Goal: Task Accomplishment & Management: Manage account settings

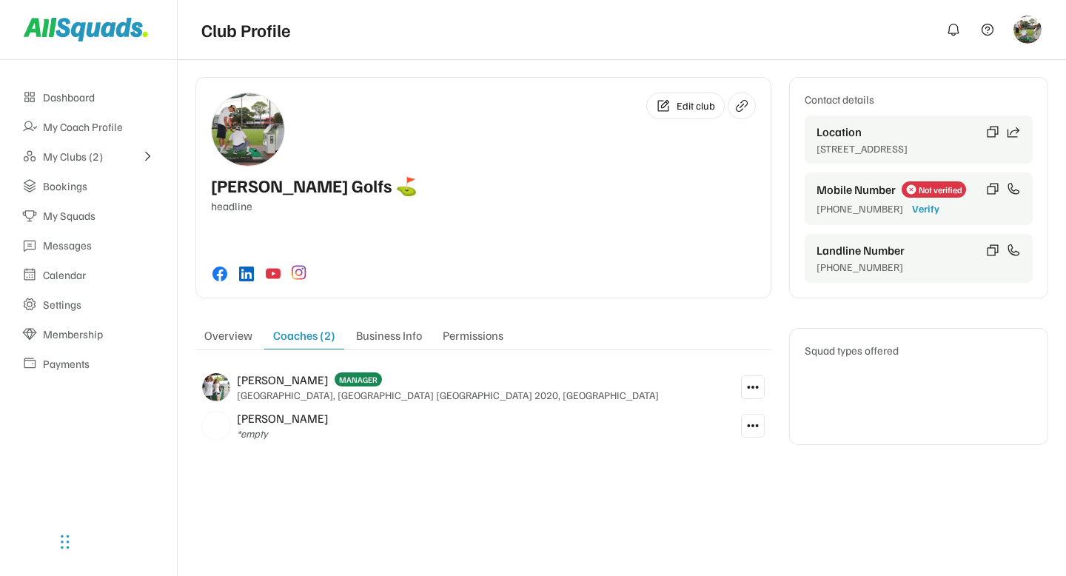
click at [555, 490] on div "Edit club McCoy Golfs ⛳️ headline Contact details Location Kent Rd, Rose Bay NS…" at bounding box center [533, 288] width 1066 height 576
click at [754, 389] on icon at bounding box center [752, 387] width 13 height 13
click at [580, 484] on div "Edit club McCoy Golfs ⛳️ headline Contact details Location Kent Rd, Rose Bay NS…" at bounding box center [622, 274] width 888 height 430
click at [760, 435] on button at bounding box center [753, 426] width 24 height 24
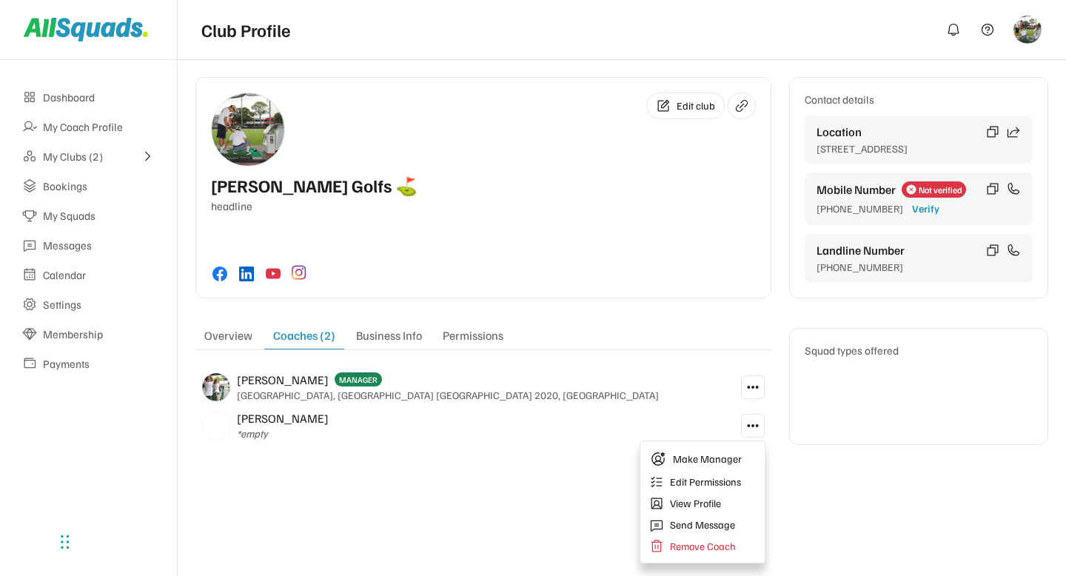
click at [534, 512] on div "Edit club McCoy Golfs ⛳️ headline Contact details Location Kent Rd, Rose Bay NS…" at bounding box center [533, 288] width 1066 height 576
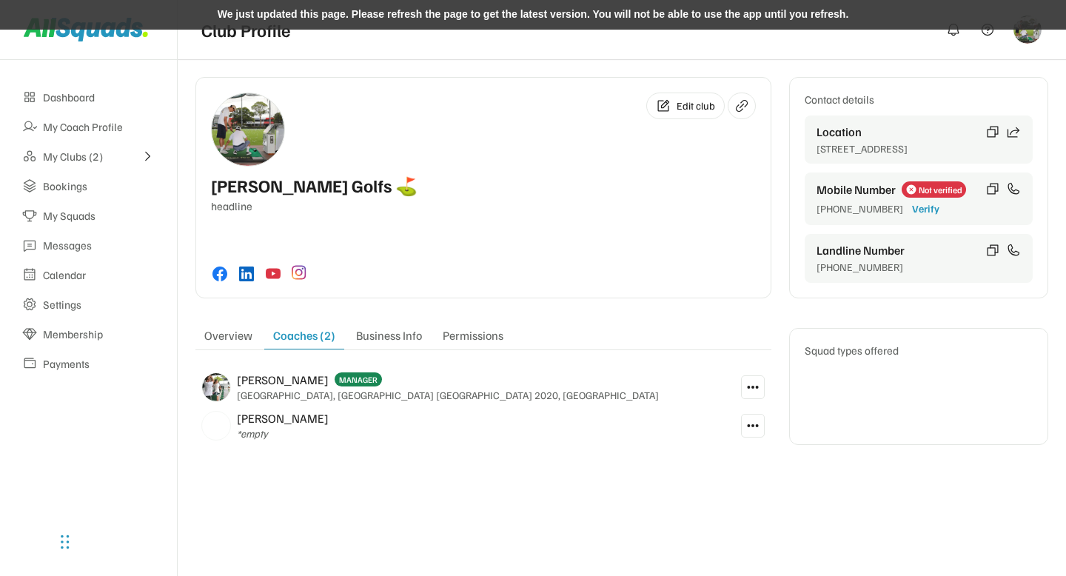
click at [640, 17] on div "We just updated this page. Please refresh the page to get the latest version. Y…" at bounding box center [533, 15] width 1066 height 30
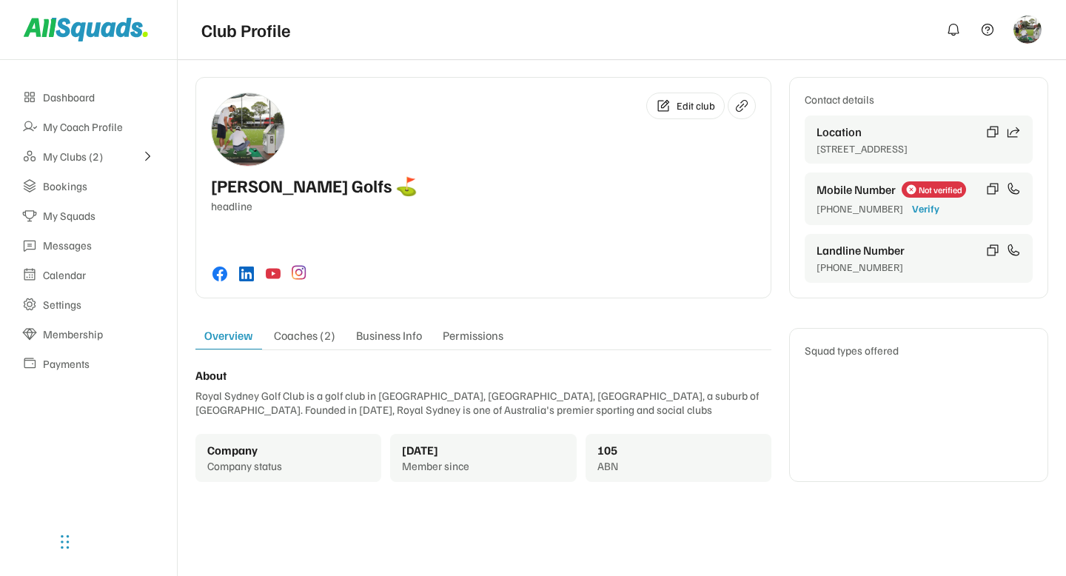
click at [307, 344] on div "Coaches (2)" at bounding box center [304, 338] width 79 height 21
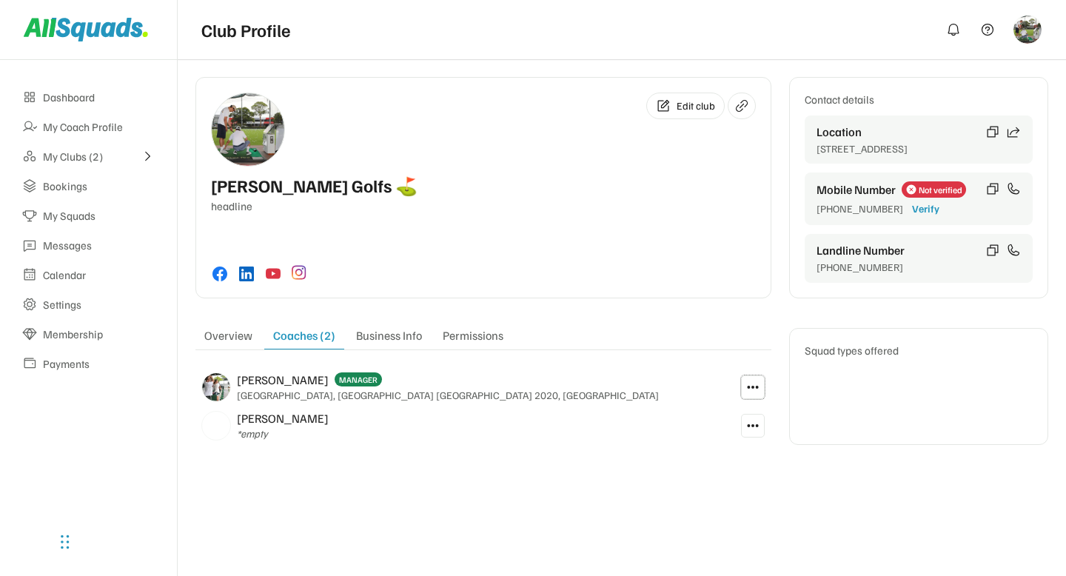
click at [760, 393] on button at bounding box center [753, 387] width 24 height 24
click at [615, 388] on div "Arlene - McCoy MANAGER Sydney Airport, Mascot NSW 2020, Australia" at bounding box center [464, 387] width 539 height 38
click at [749, 423] on icon at bounding box center [752, 425] width 13 height 13
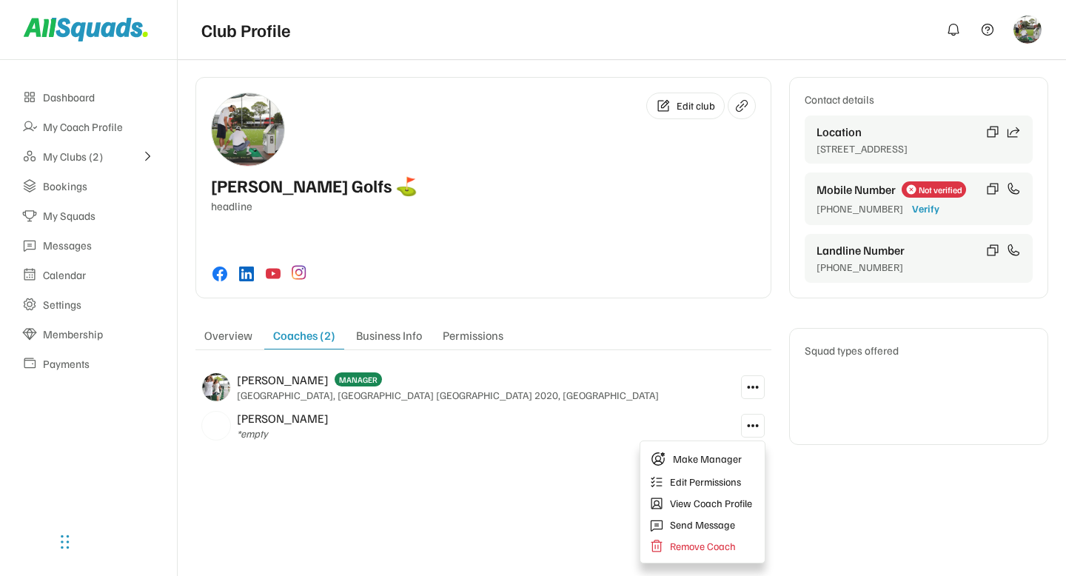
click at [565, 511] on div "Edit club McCoy Golfs ⛳️ headline Contact details Location Kent Rd, Rose Bay NS…" at bounding box center [533, 288] width 1066 height 576
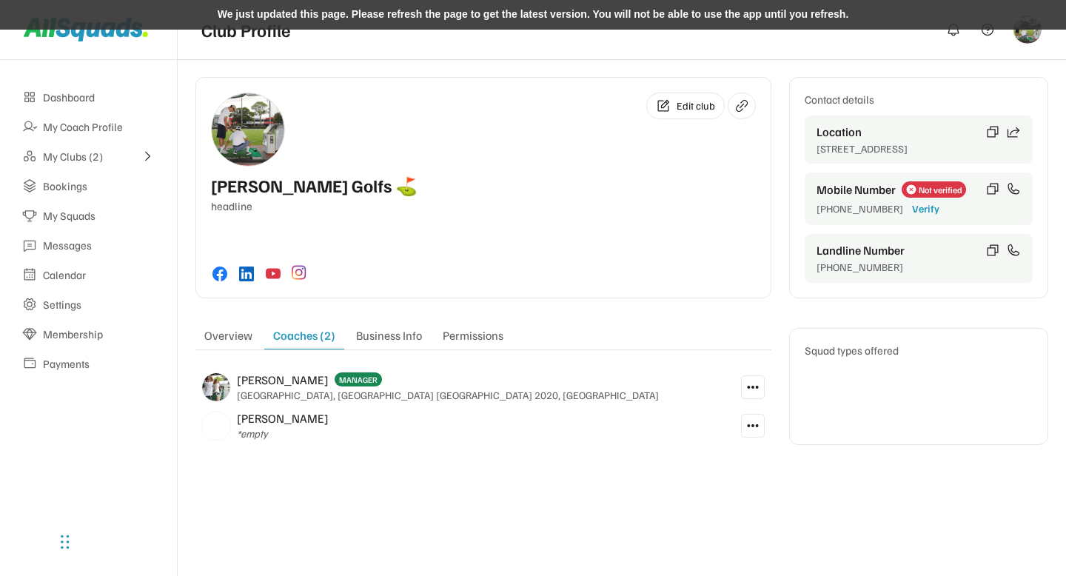
click at [575, 7] on div "We just updated this page. Please refresh the page to get the latest version. Y…" at bounding box center [533, 15] width 1066 height 30
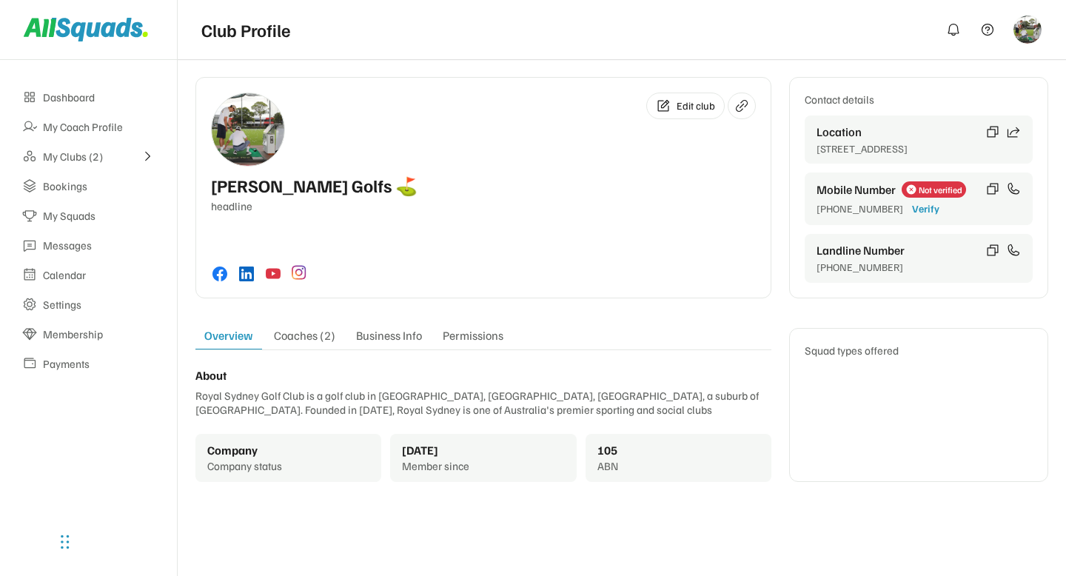
click at [320, 340] on div "Coaches (2)" at bounding box center [304, 338] width 79 height 21
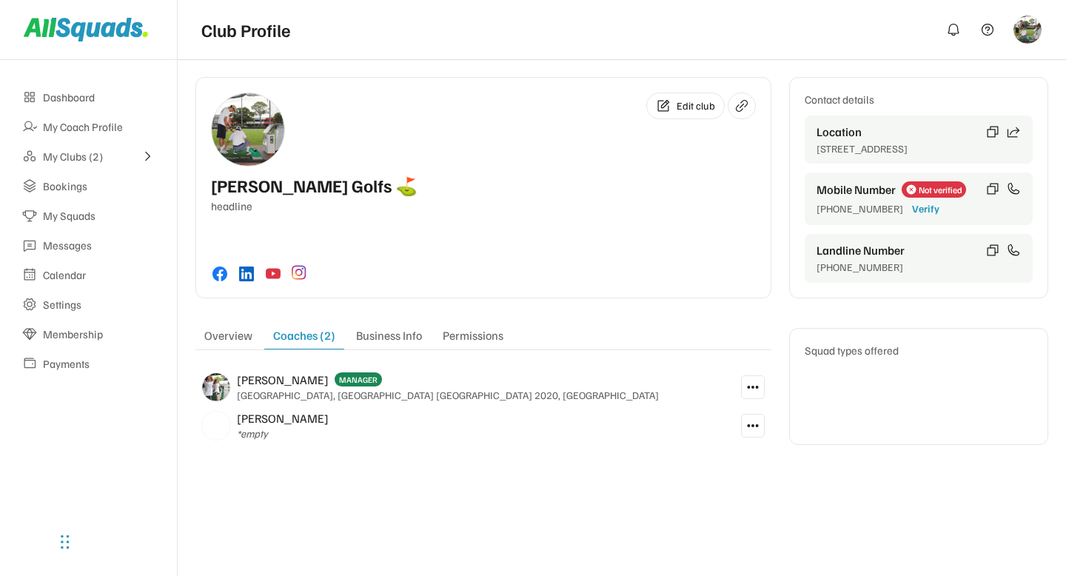
click at [754, 385] on icon at bounding box center [752, 387] width 13 height 13
click at [578, 463] on div "Edit club McCoy Golfs ⛳️ headline Contact details Location Kent Rd, Rose Bay NS…" at bounding box center [622, 274] width 888 height 430
click at [752, 429] on icon at bounding box center [752, 425] width 13 height 13
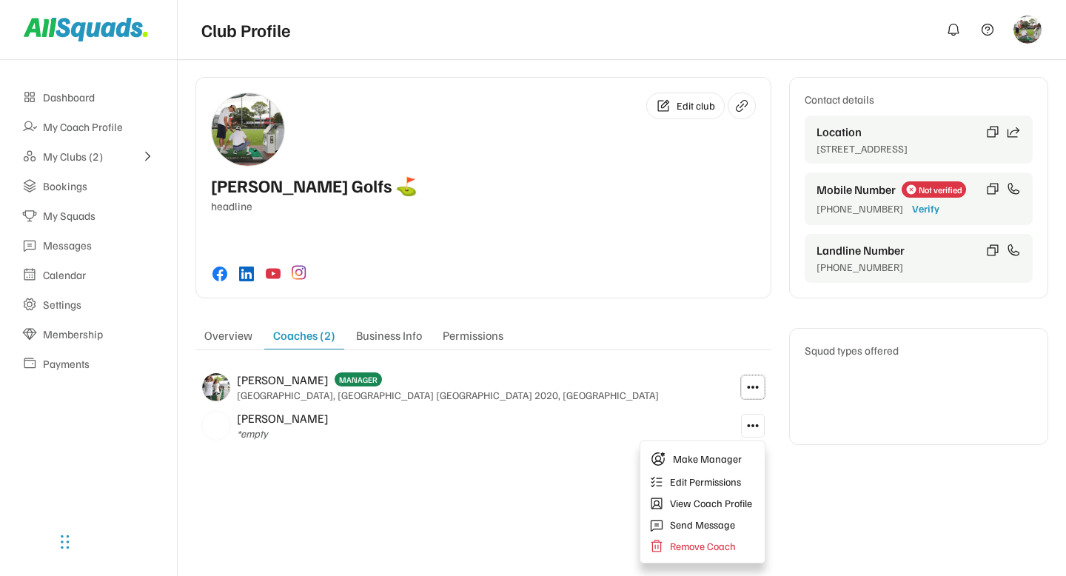
click at [749, 380] on button at bounding box center [753, 387] width 24 height 24
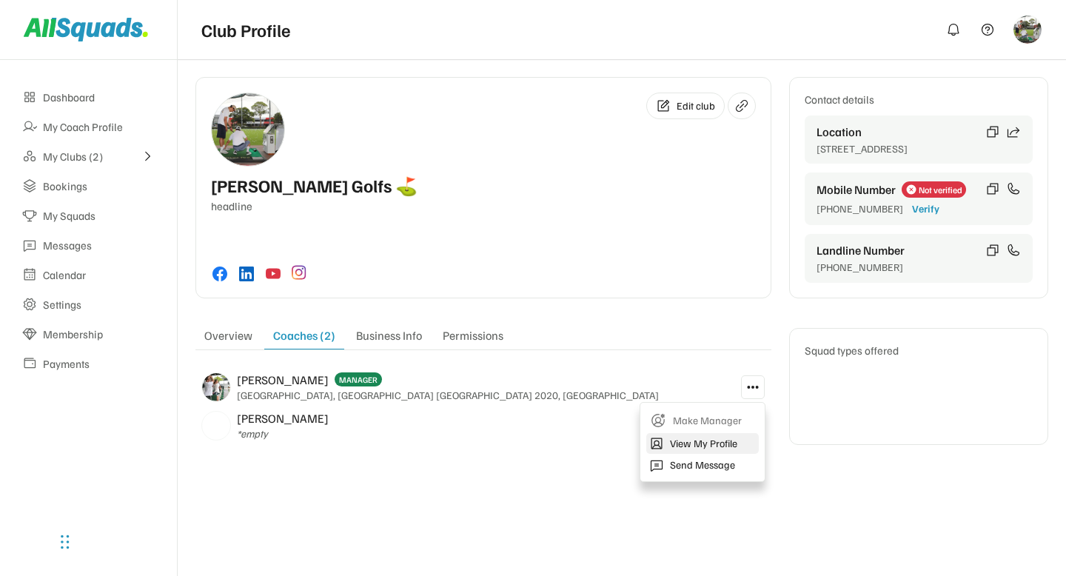
click at [694, 439] on div "View My Profile" at bounding box center [703, 443] width 67 height 13
click at [409, 304] on div "Edit club McCoy Golfs ⛳️ headline Contact details Location Kent Rd, Rose Bay NS…" at bounding box center [621, 261] width 853 height 368
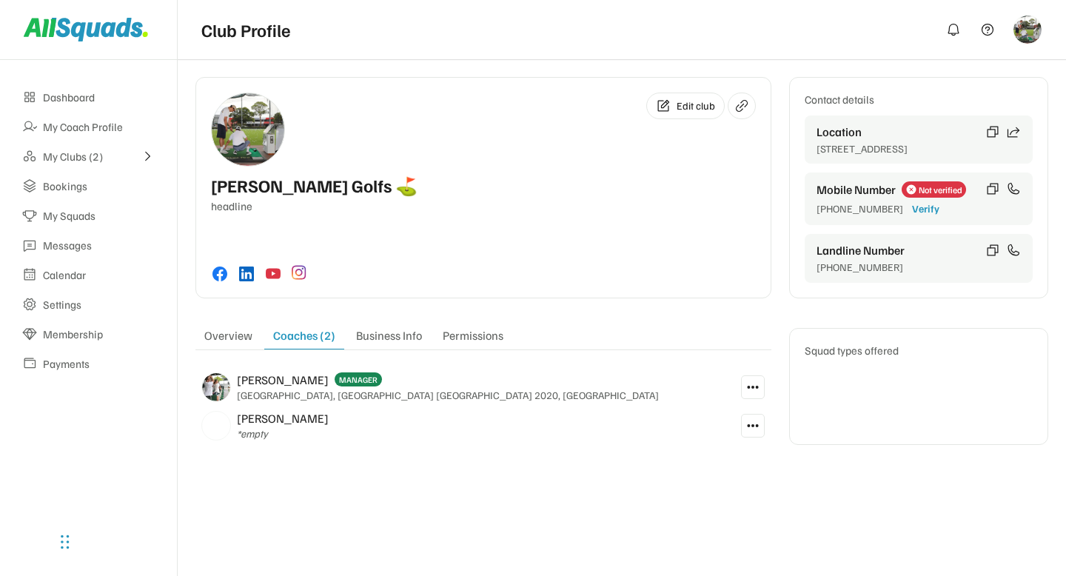
click at [328, 286] on div "Edit club McCoy Golfs ⛳️ headline" at bounding box center [483, 187] width 576 height 221
click at [385, 345] on div "Business Info" at bounding box center [389, 338] width 84 height 21
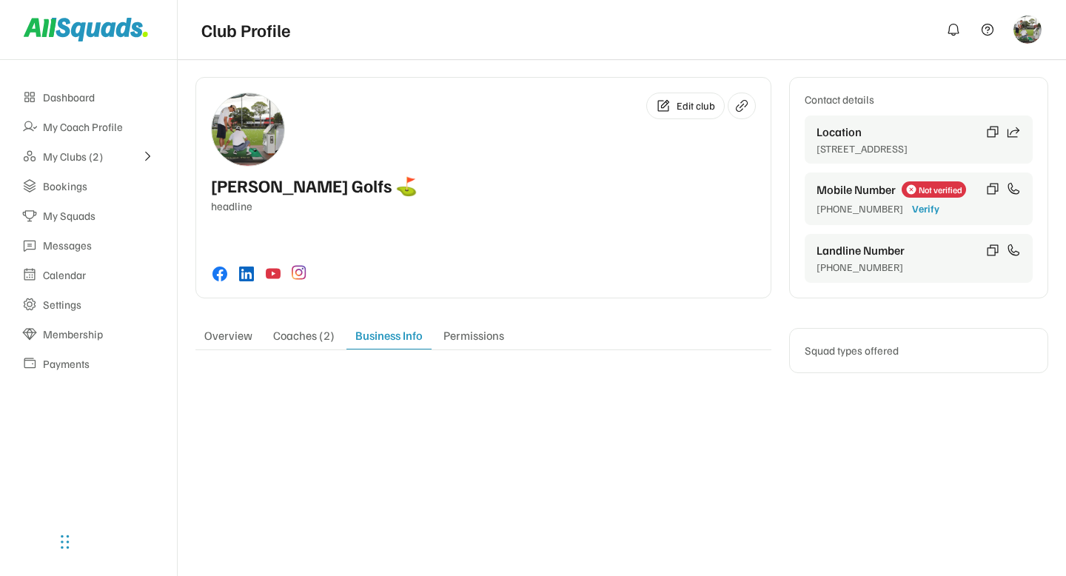
click at [442, 301] on div "Edit club McCoy Golfs ⛳️ headline Contact details Location Kent Rd, Rose Bay NS…" at bounding box center [621, 225] width 853 height 296
click at [301, 321] on div "Edit club McCoy Golfs ⛳️ headline Contact details Location Kent Rd, Rose Bay NS…" at bounding box center [621, 225] width 853 height 296
click at [301, 336] on div "Coaches (2)" at bounding box center [303, 338] width 79 height 21
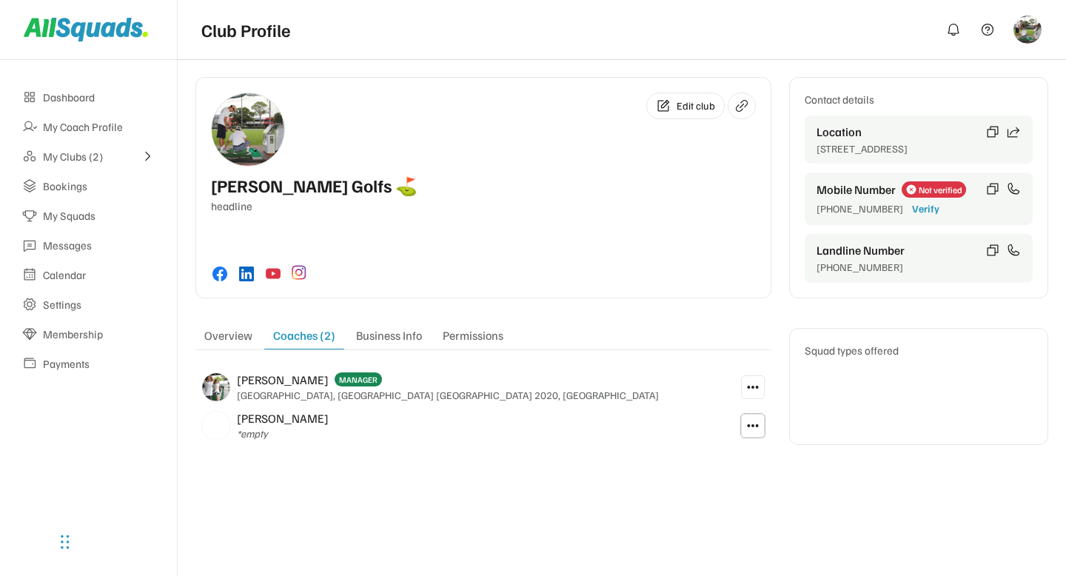
click at [746, 428] on icon at bounding box center [752, 425] width 13 height 13
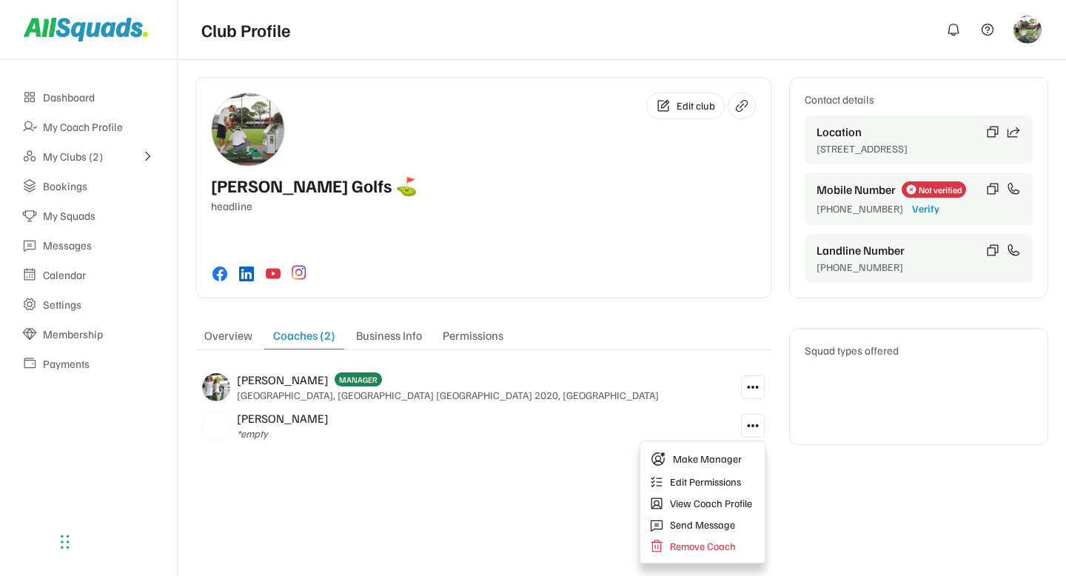
click at [578, 464] on div "Edit club McCoy Golfs ⛳️ headline Contact details Location Kent Rd, Rose Bay NS…" at bounding box center [622, 274] width 888 height 430
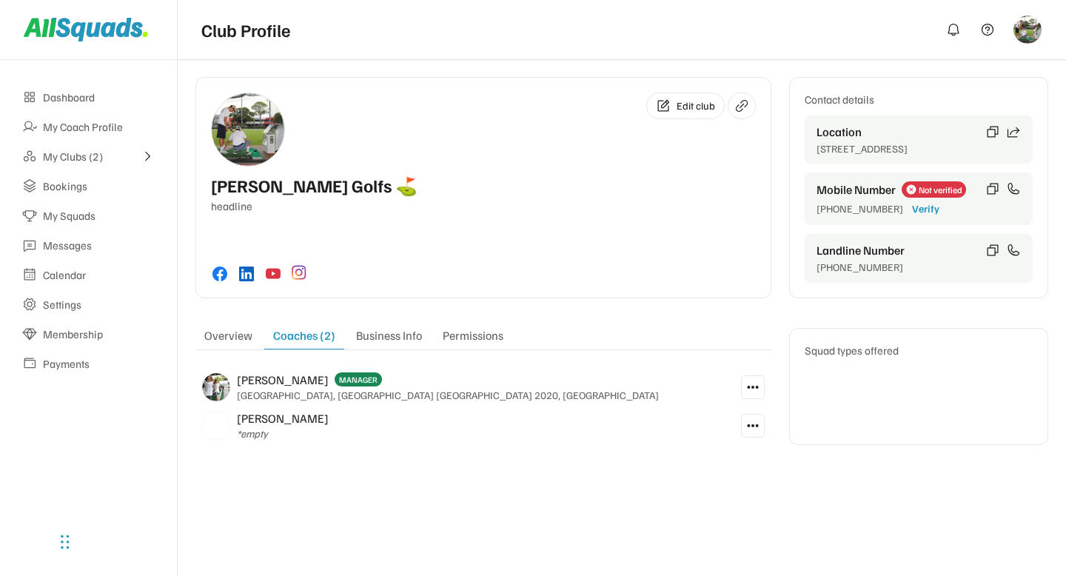
click at [473, 338] on div "Permissions" at bounding box center [473, 338] width 78 height 21
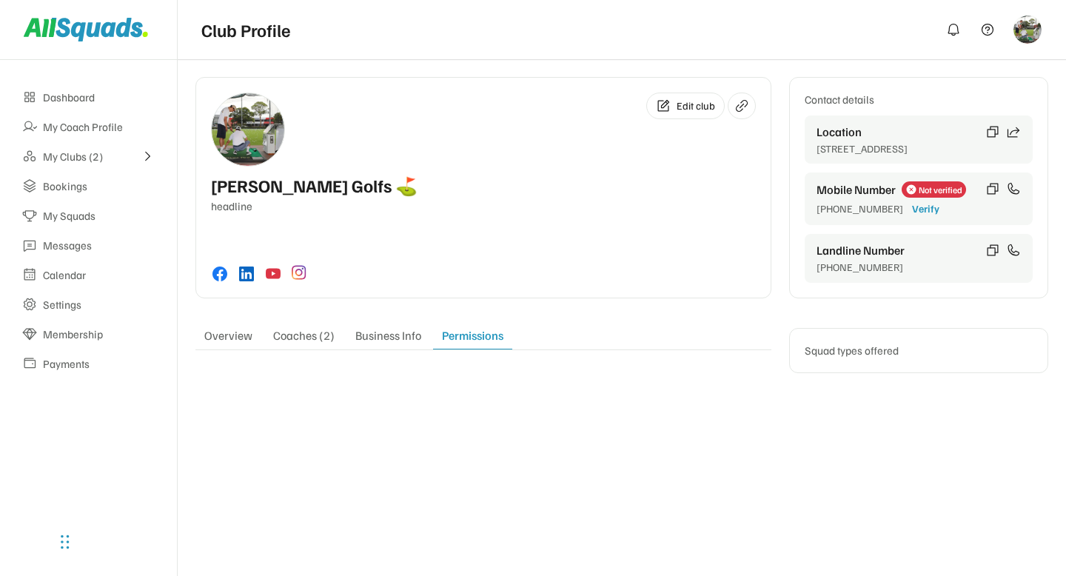
click at [317, 339] on div "Coaches (2)" at bounding box center [303, 338] width 79 height 21
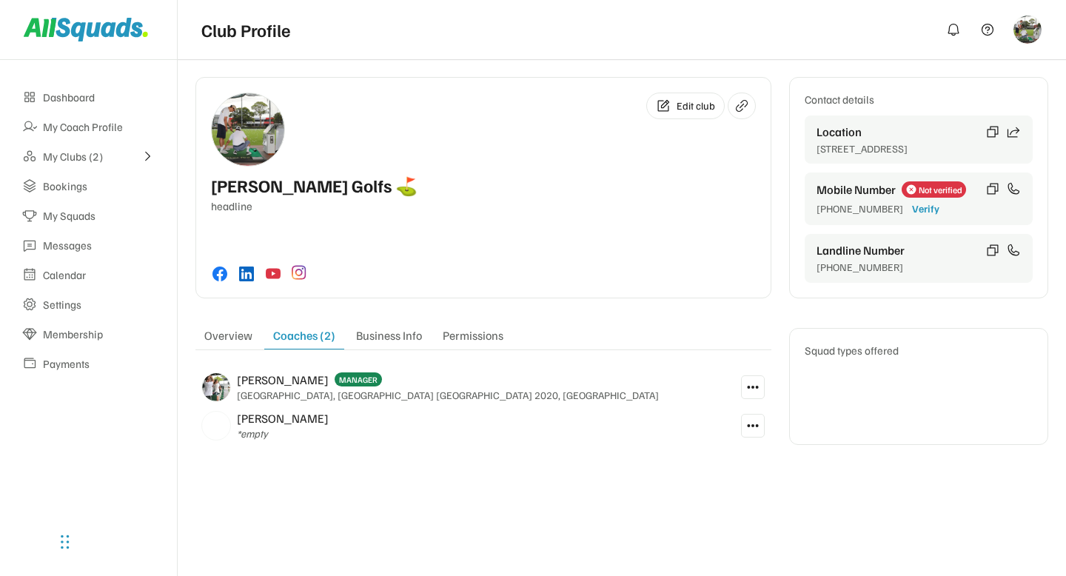
click at [88, 157] on div "My Clubs (2)" at bounding box center [88, 157] width 91 height 14
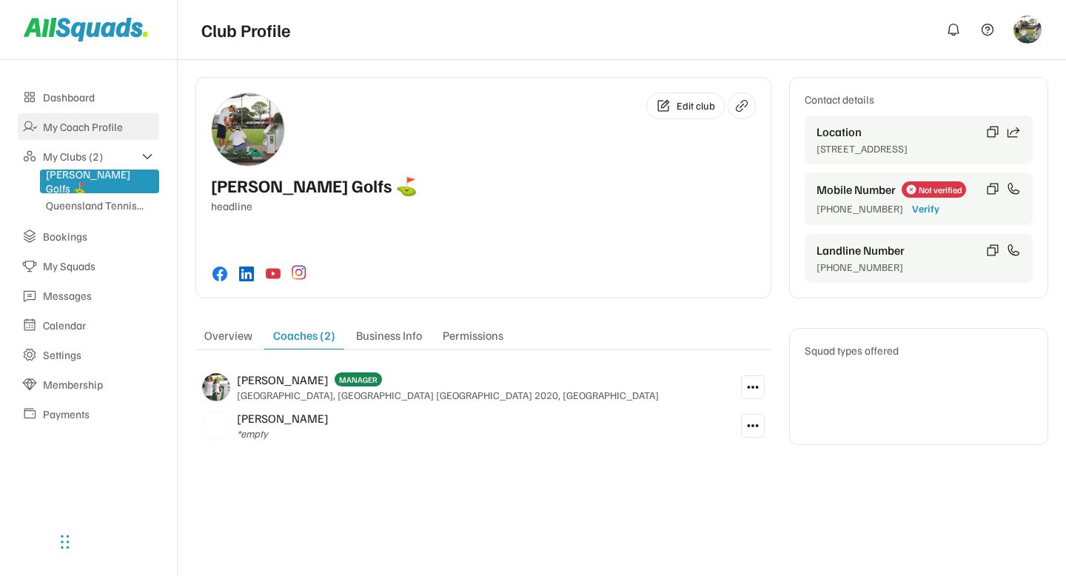
click at [105, 129] on div "My Coach Profile" at bounding box center [99, 127] width 112 height 14
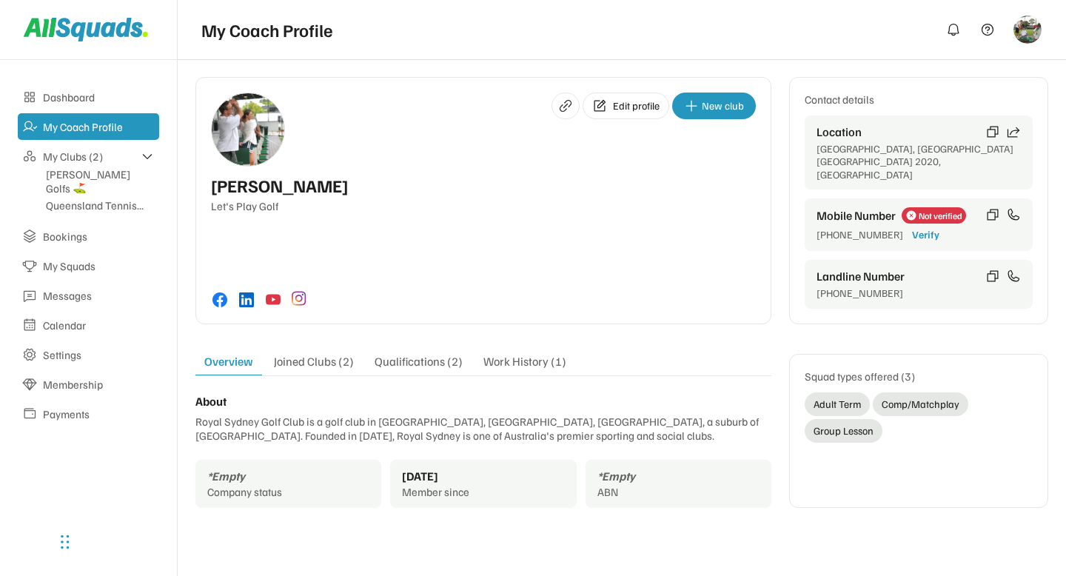
click at [323, 354] on div "Joined Clubs (2)" at bounding box center [314, 364] width 98 height 21
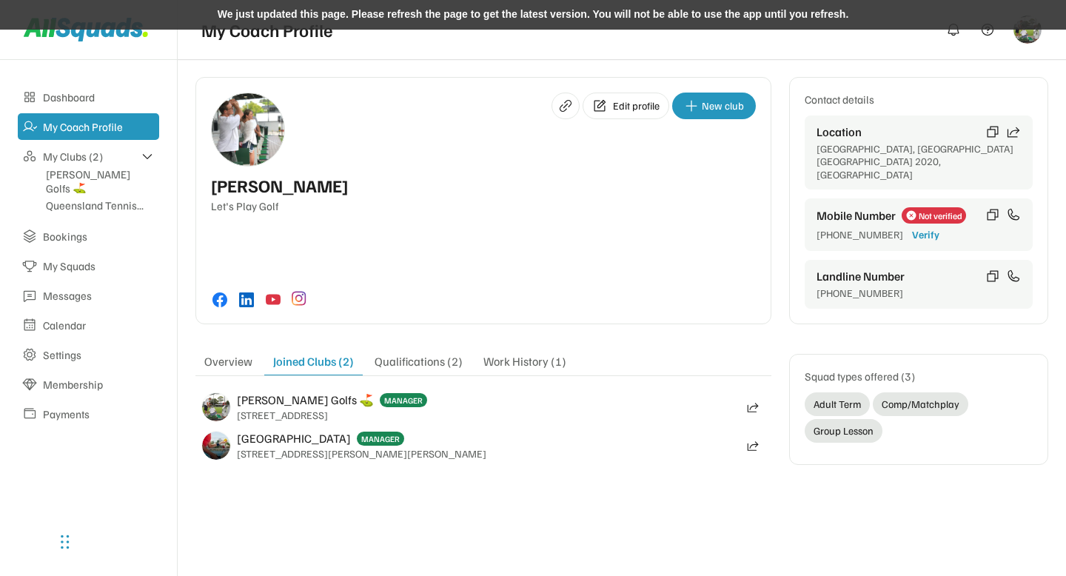
click at [518, 16] on div "We just updated this page. Please refresh the page to get the latest version. Y…" at bounding box center [533, 15] width 1066 height 30
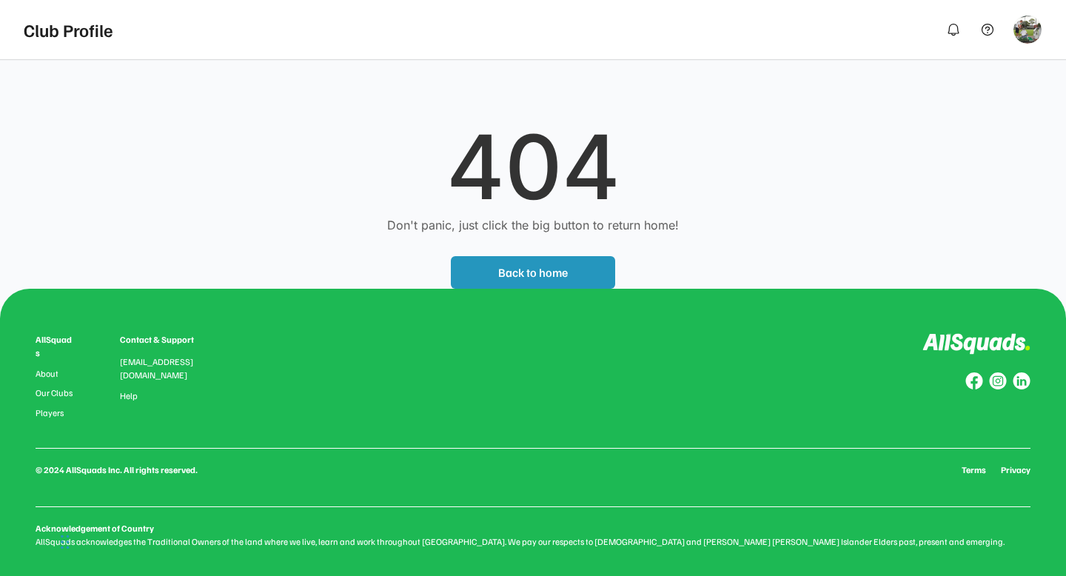
click at [272, 184] on div "404" at bounding box center [533, 167] width 1037 height 89
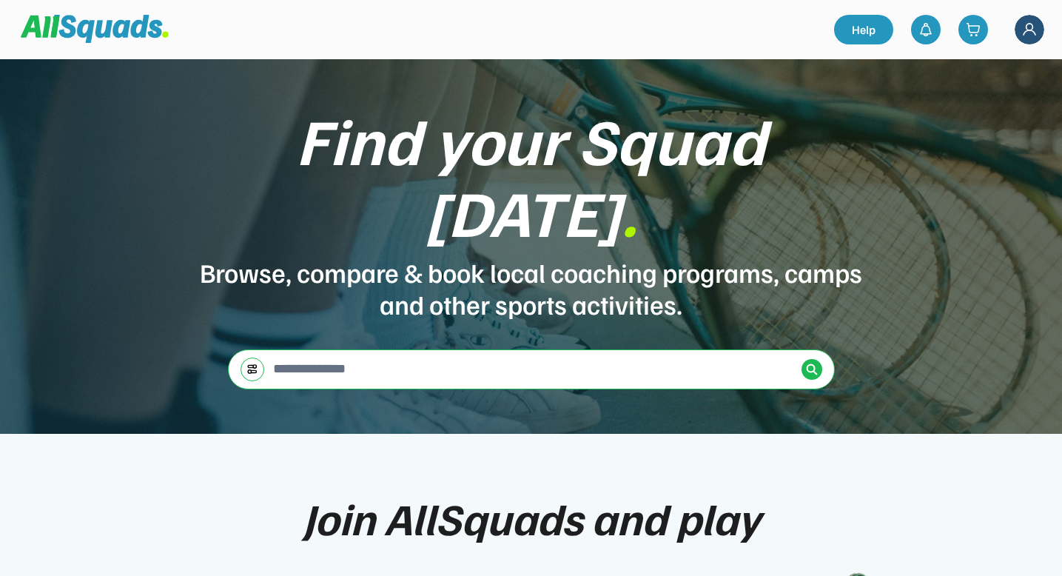
click at [1030, 38] on img at bounding box center [1030, 30] width 30 height 30
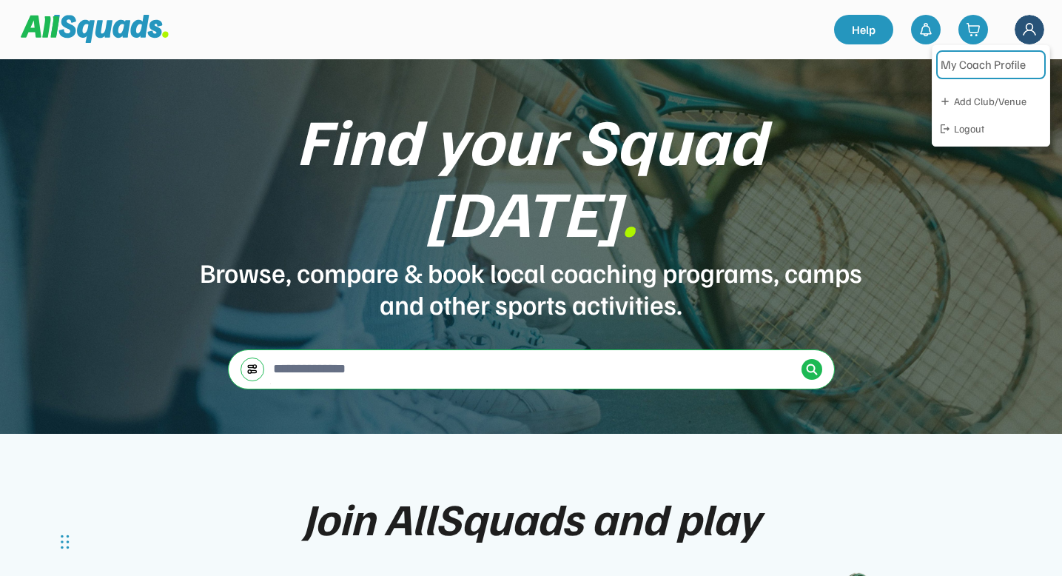
click at [985, 65] on link "My Coach Profile" at bounding box center [992, 64] width 110 height 29
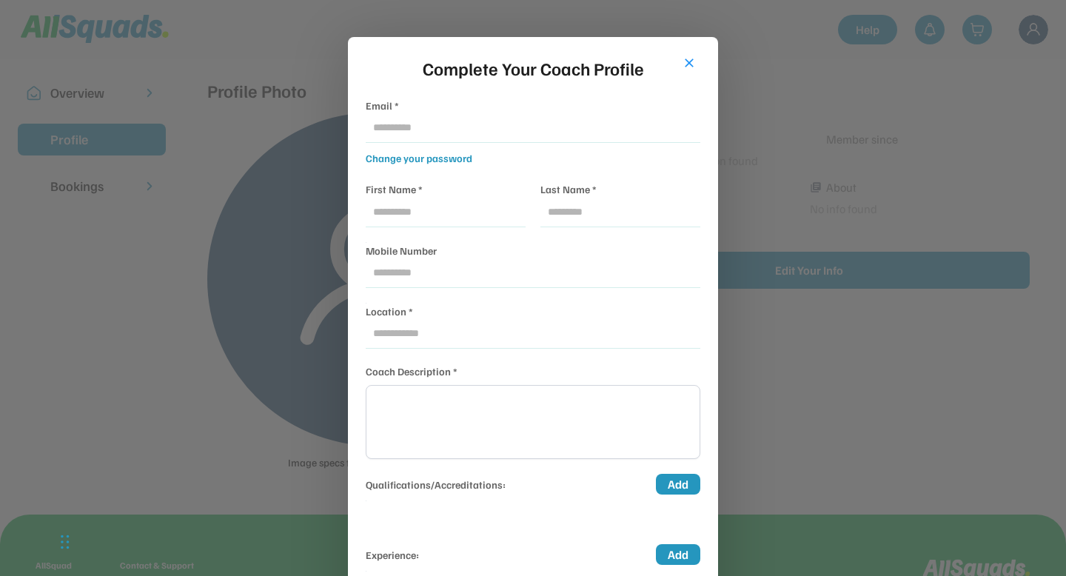
click at [199, 307] on div at bounding box center [533, 288] width 1066 height 576
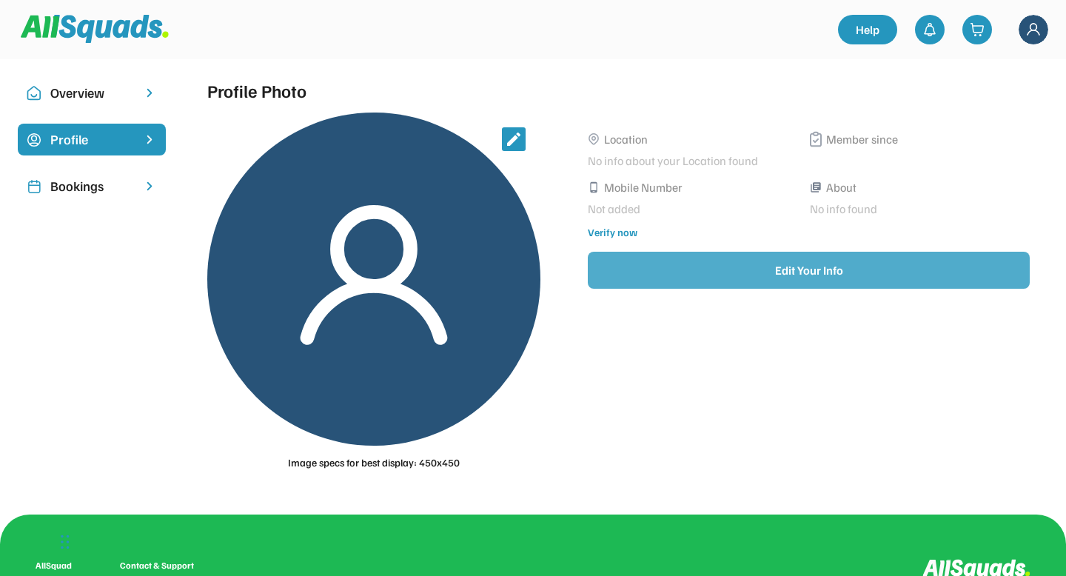
click at [868, 272] on button "Edit Your Info" at bounding box center [809, 270] width 442 height 37
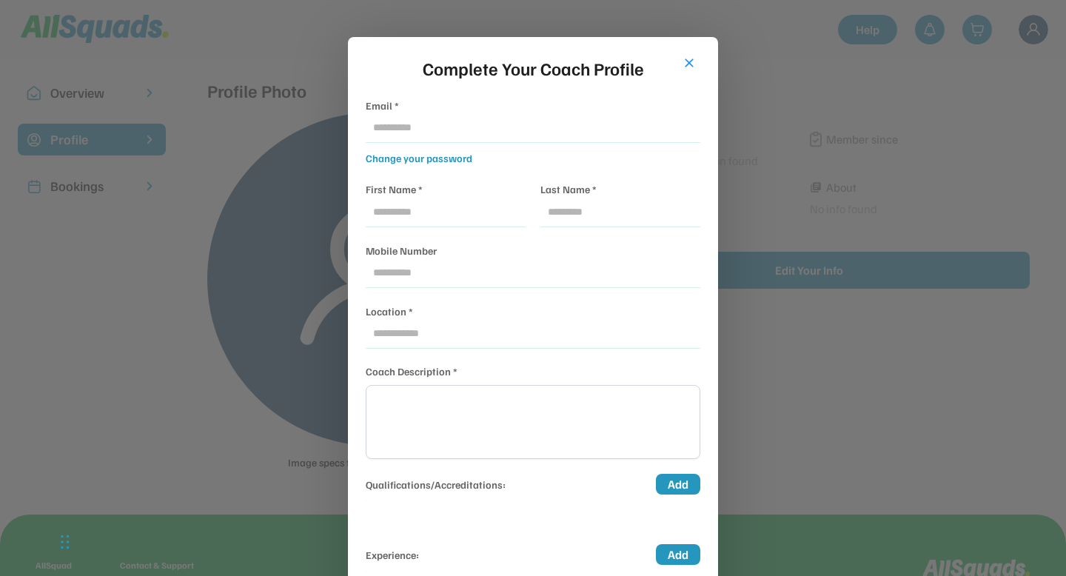
click at [685, 65] on button "close" at bounding box center [689, 63] width 15 height 15
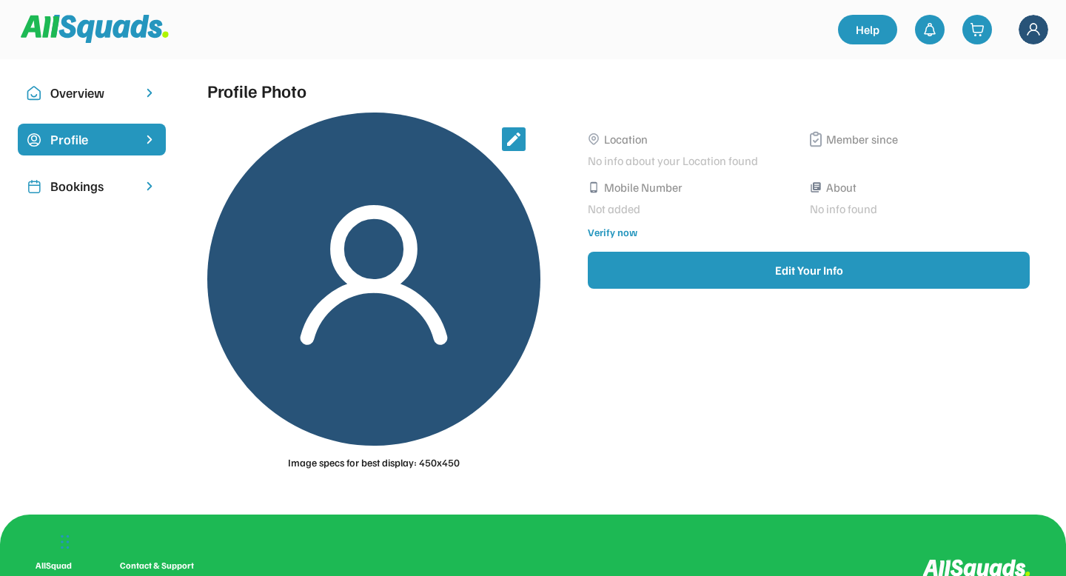
click at [1028, 27] on img at bounding box center [1034, 30] width 30 height 30
click at [968, 130] on div "Logout" at bounding box center [1002, 129] width 89 height 16
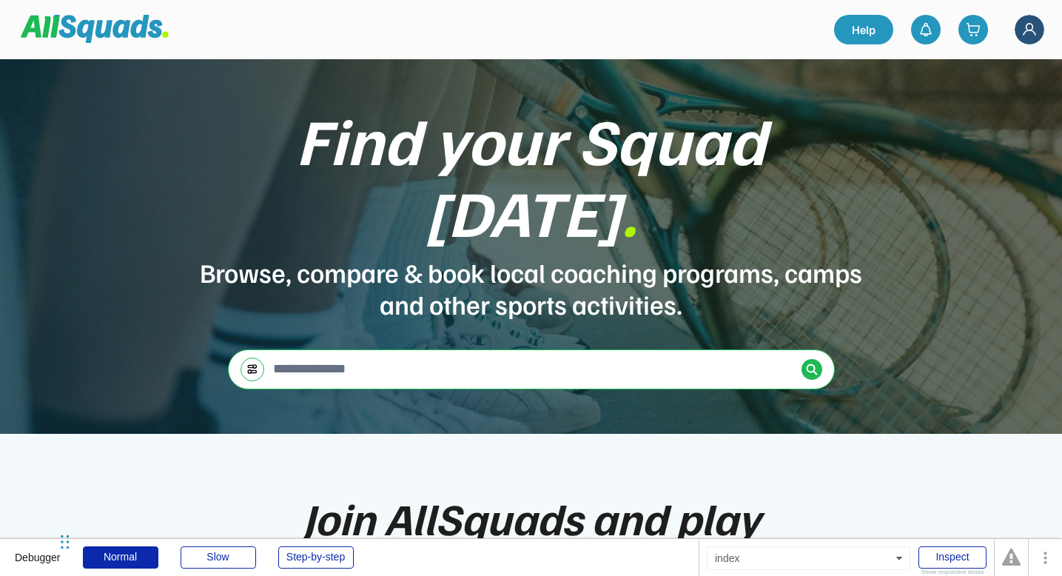
click at [311, 542] on div "Debugger Normal Slow Step-by-step" at bounding box center [349, 557] width 699 height 37
click at [324, 547] on div "Step-by-step" at bounding box center [316, 557] width 76 height 22
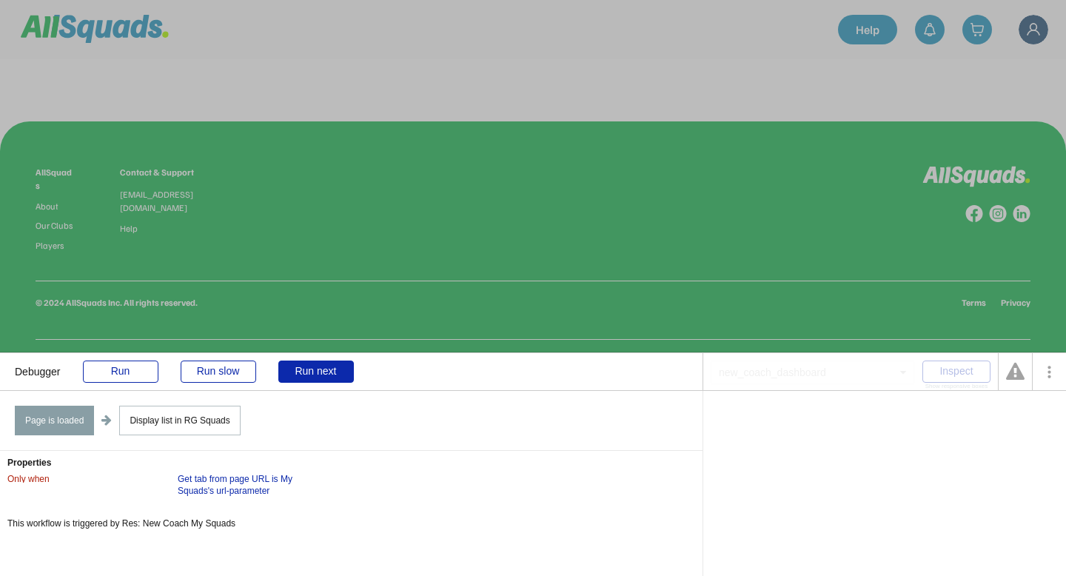
click at [324, 355] on div "Debugger Run Run slow Run next" at bounding box center [351, 371] width 703 height 37
click at [321, 358] on div "Debugger Run Run slow Run next" at bounding box center [351, 371] width 703 height 37
click at [310, 361] on div "Run next" at bounding box center [316, 372] width 76 height 22
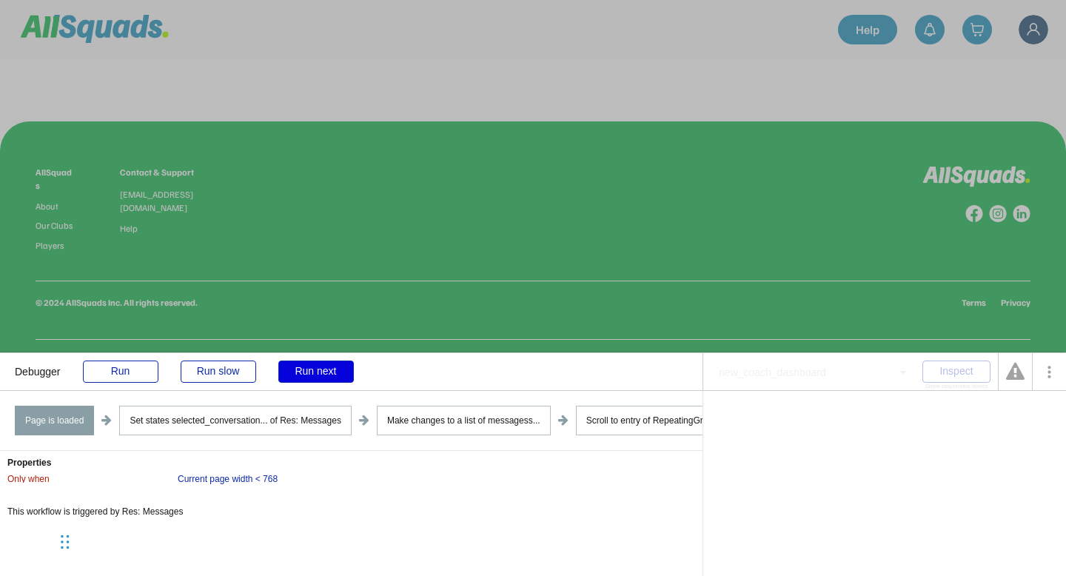
click at [310, 361] on div "Run next" at bounding box center [316, 372] width 76 height 22
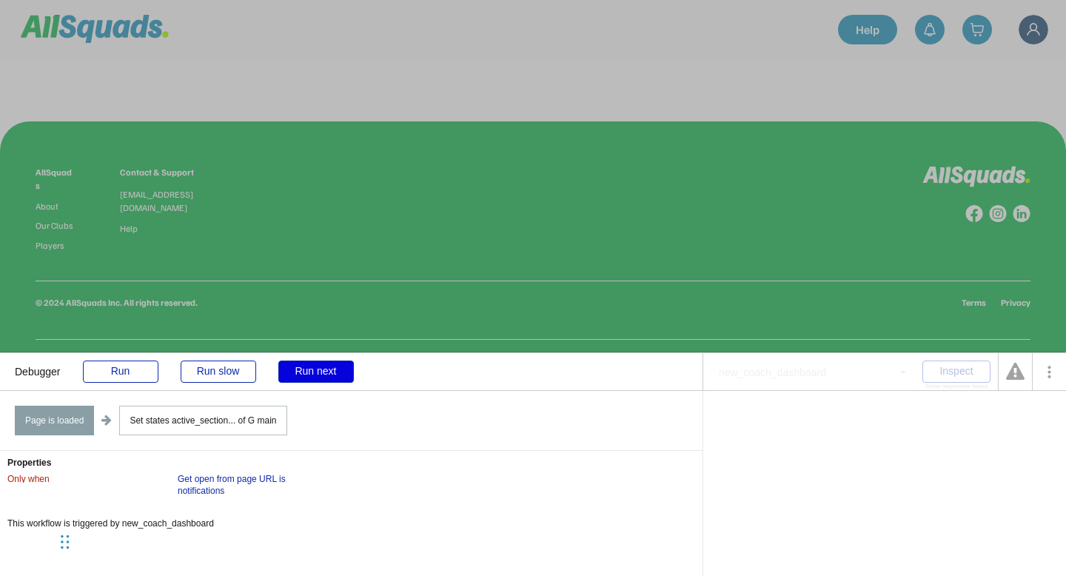
click at [310, 361] on div "Run next" at bounding box center [316, 372] width 76 height 22
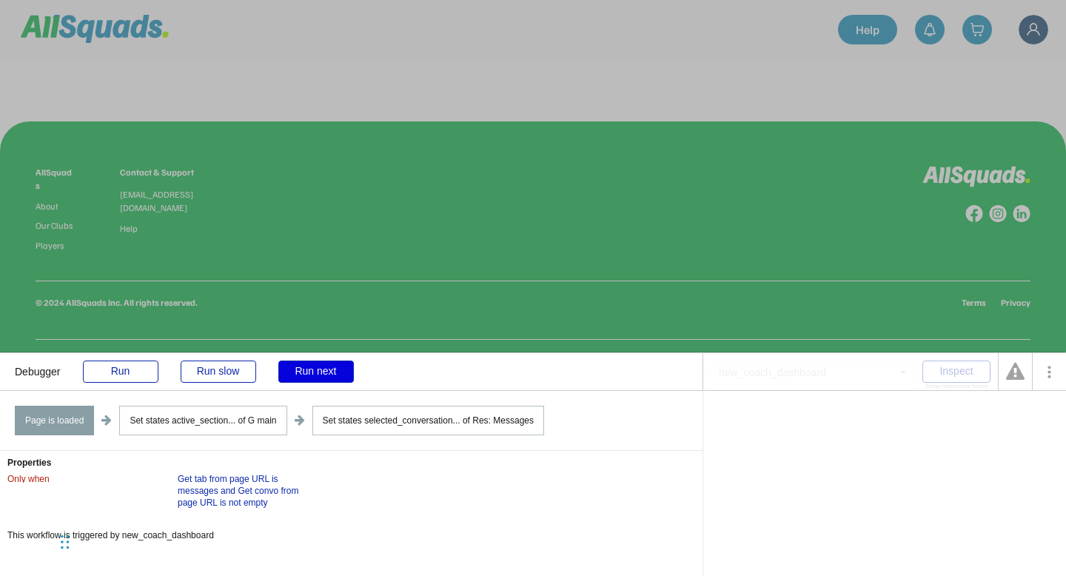
click at [310, 361] on div "Run next" at bounding box center [316, 372] width 76 height 22
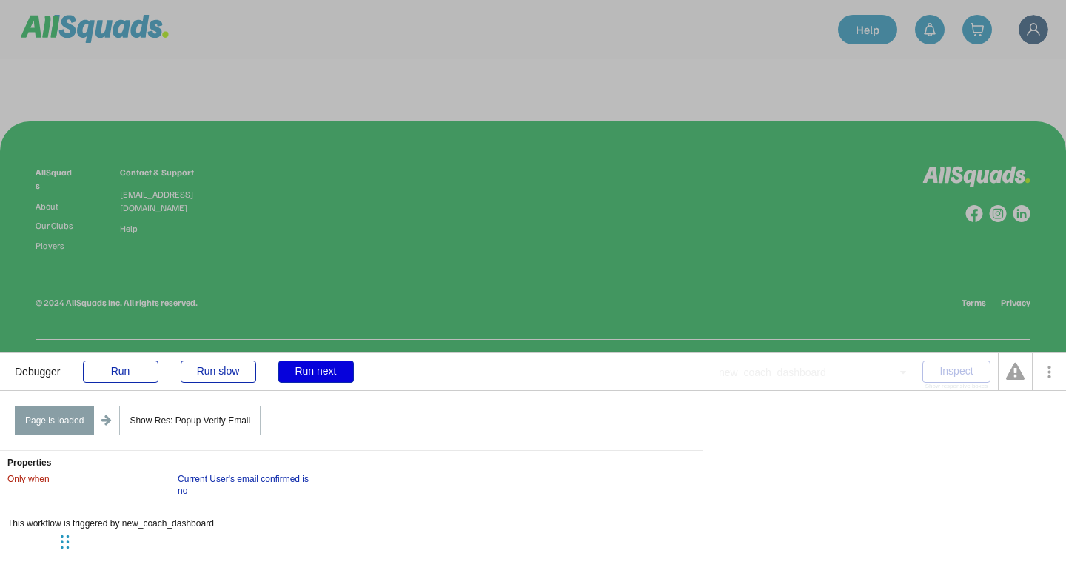
click at [310, 361] on div "Run next" at bounding box center [316, 372] width 76 height 22
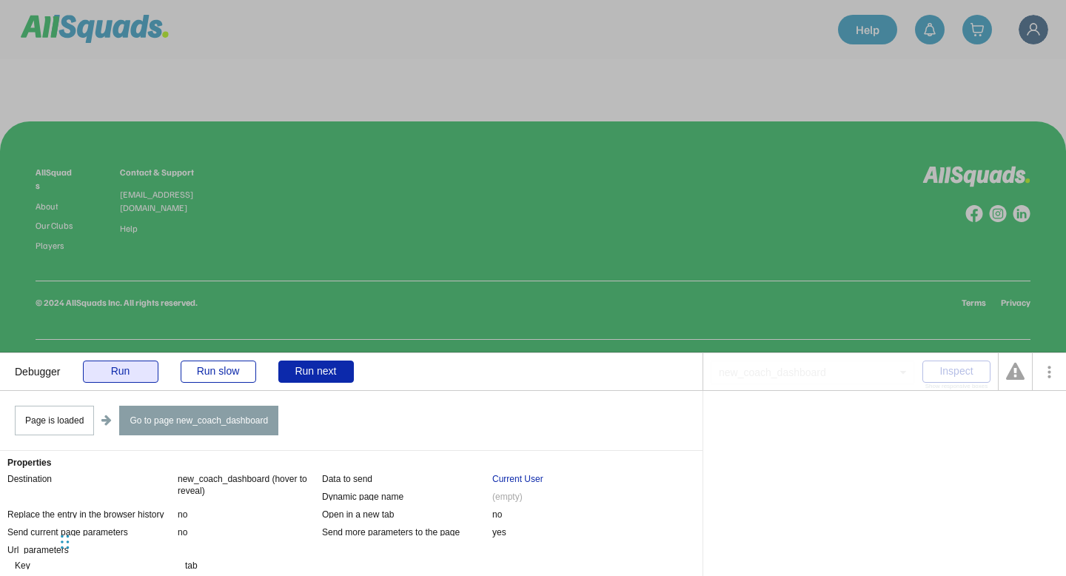
click at [112, 362] on div "Run" at bounding box center [121, 372] width 76 height 22
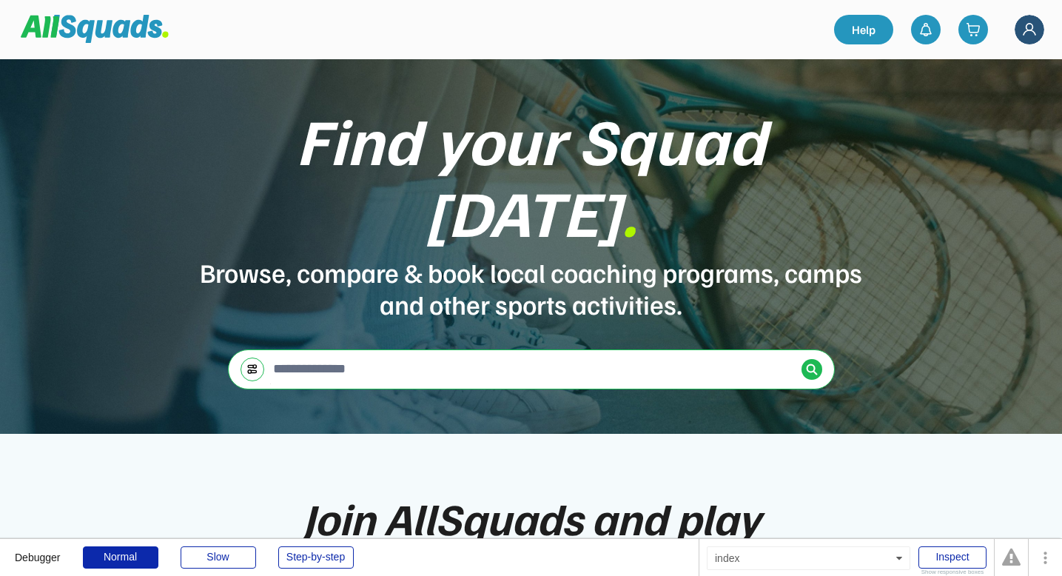
click at [309, 541] on div "Debugger Normal Slow Step-by-step" at bounding box center [349, 557] width 699 height 37
click at [312, 545] on div "Debugger Normal Slow Step-by-step" at bounding box center [349, 557] width 699 height 37
click at [310, 552] on div "Step-by-step" at bounding box center [316, 557] width 76 height 22
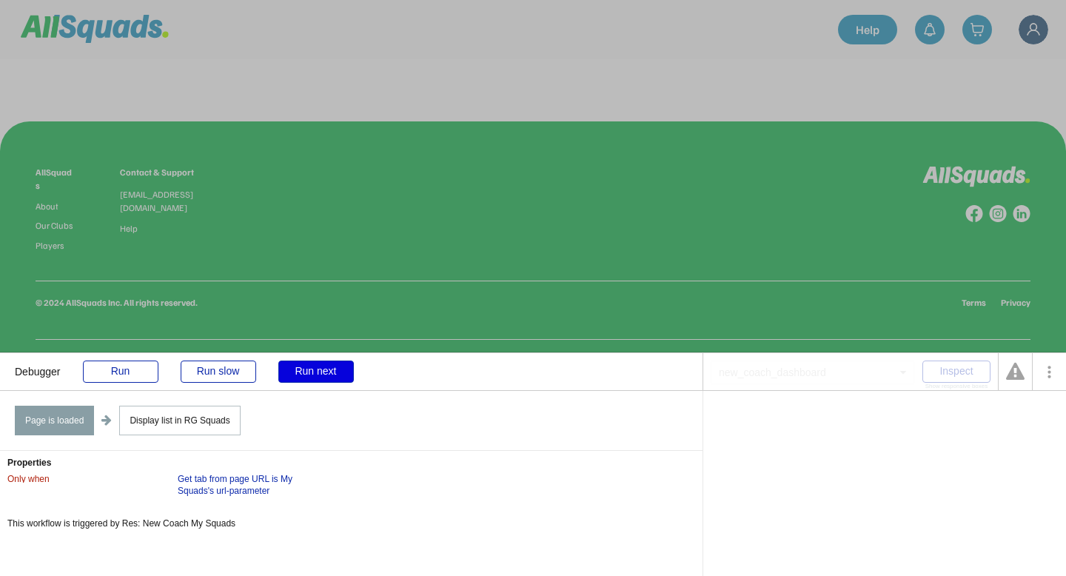
click at [306, 362] on div "Run next" at bounding box center [316, 372] width 76 height 22
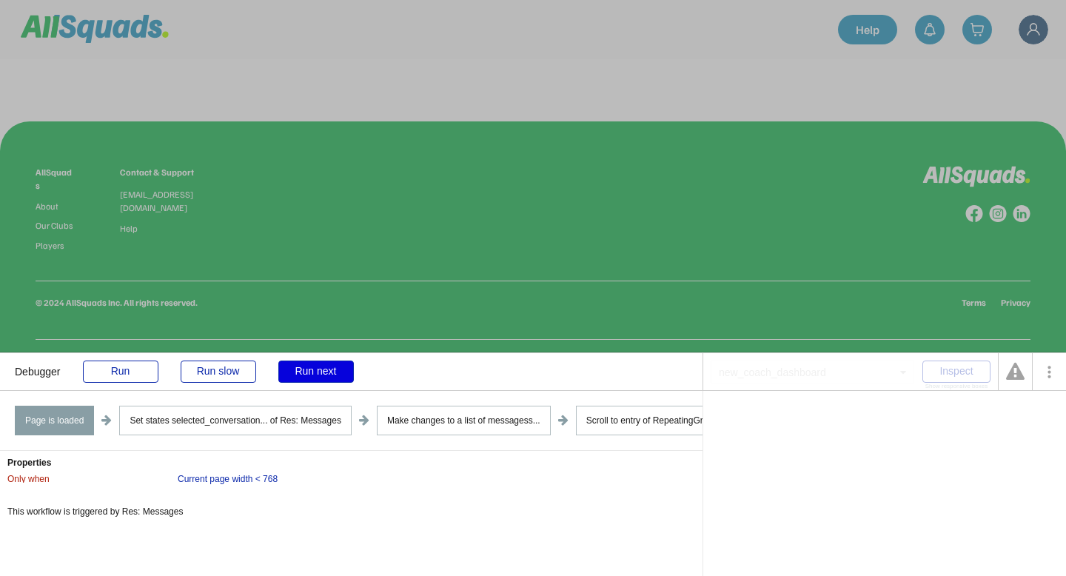
click at [306, 362] on div "Run next" at bounding box center [316, 372] width 76 height 22
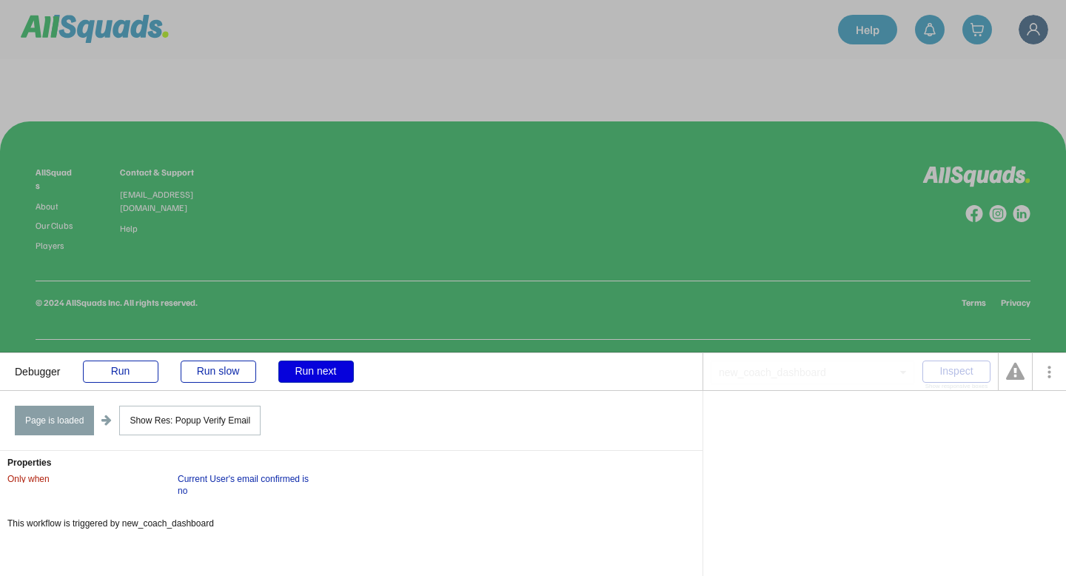
click at [306, 362] on div "Run next" at bounding box center [316, 372] width 76 height 22
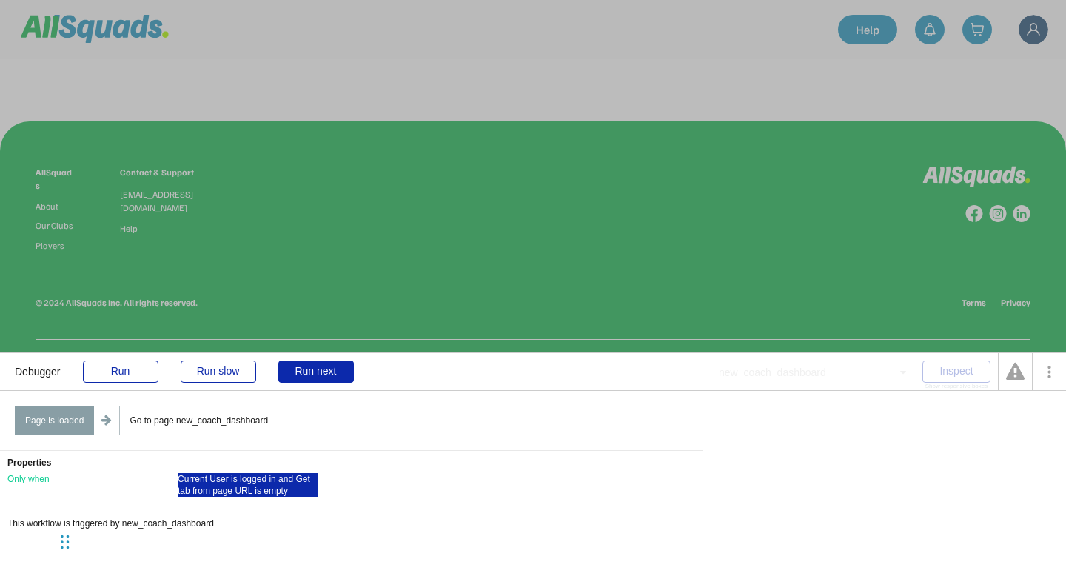
click at [215, 478] on div "Current User is logged in and Get tab from page URL is empty" at bounding box center [248, 485] width 141 height 24
click at [216, 415] on div "Go to page new_coach_dashboard" at bounding box center [198, 421] width 159 height 30
click at [307, 361] on div "Run next" at bounding box center [316, 372] width 76 height 22
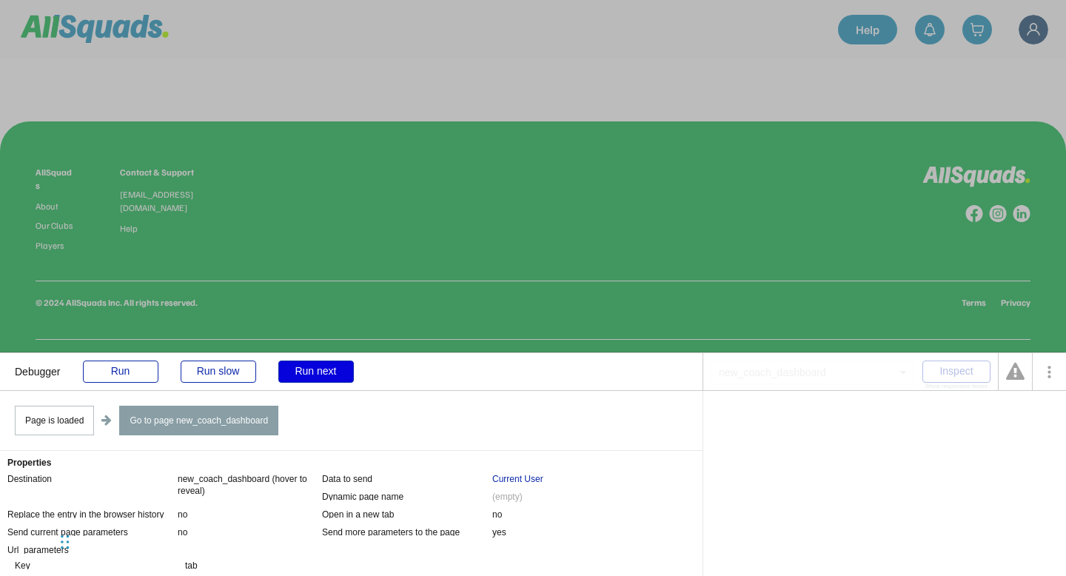
click at [307, 361] on div "Run next" at bounding box center [316, 372] width 76 height 22
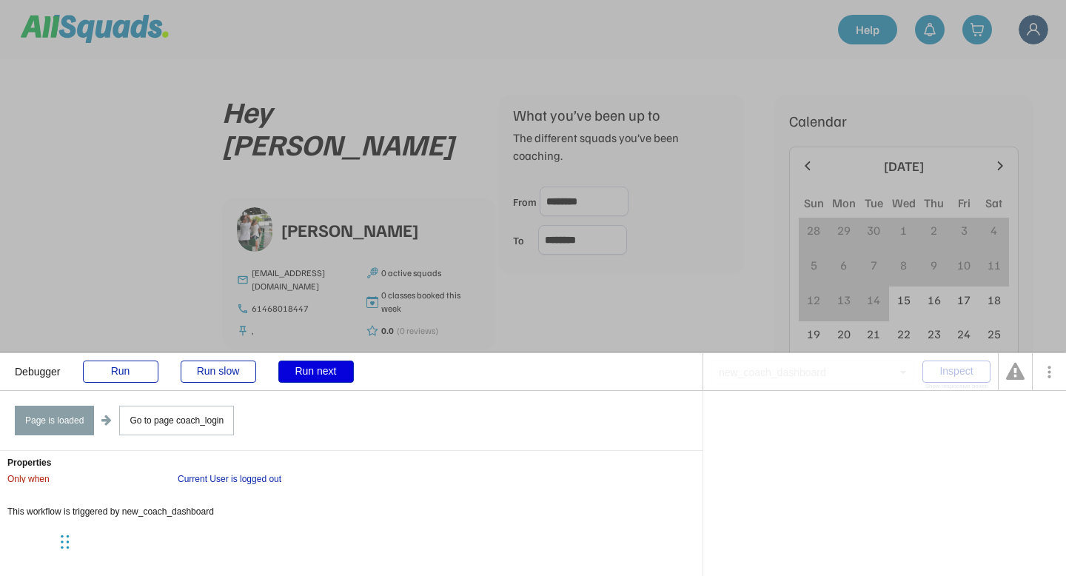
click at [307, 361] on div "Run next" at bounding box center [316, 372] width 76 height 22
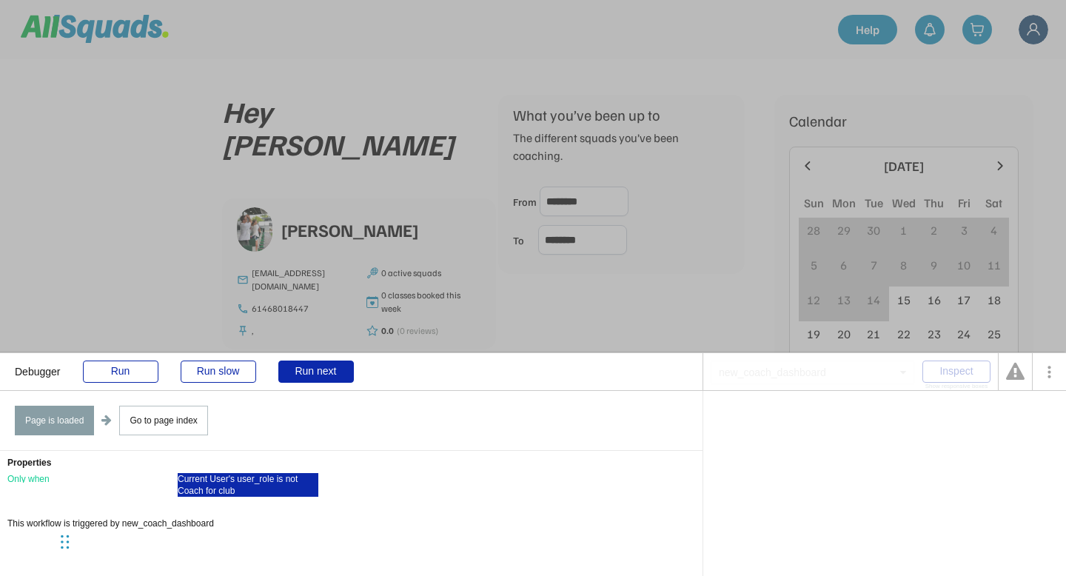
click at [224, 475] on div "Current User's user_role is not Coach for club" at bounding box center [248, 485] width 141 height 24
click at [760, 403] on div "Evaluator back Current User 's user_role is not Coach for club" at bounding box center [885, 483] width 364 height 185
click at [222, 475] on div "Current User's user_role is not Coach for club" at bounding box center [248, 485] width 141 height 24
click at [792, 415] on div "'s user_role" at bounding box center [785, 417] width 46 height 9
click at [816, 413] on div "is not" at bounding box center [817, 417] width 21 height 9
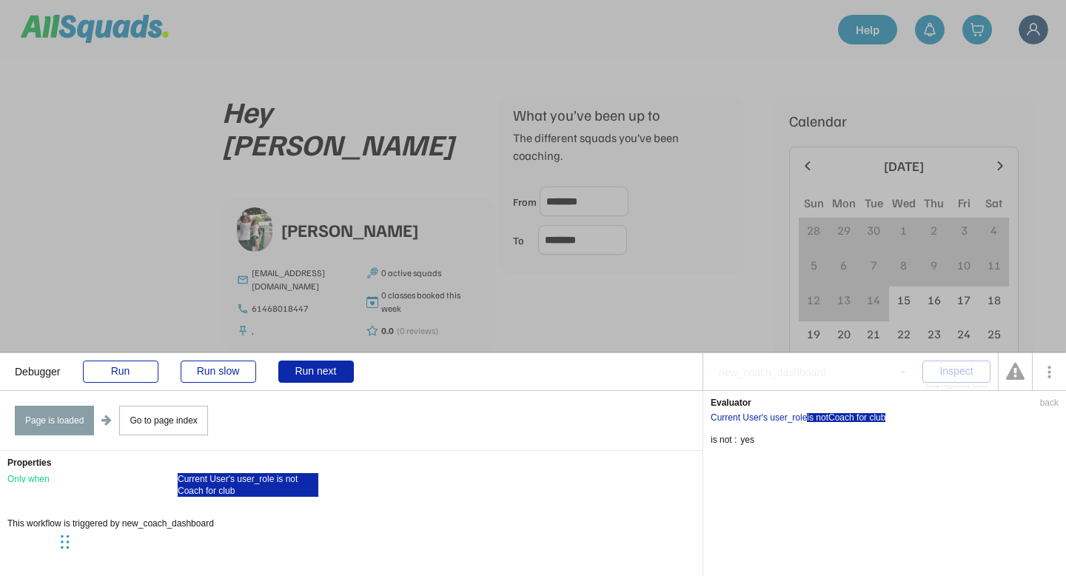
click at [851, 417] on div "Coach for club" at bounding box center [856, 417] width 57 height 9
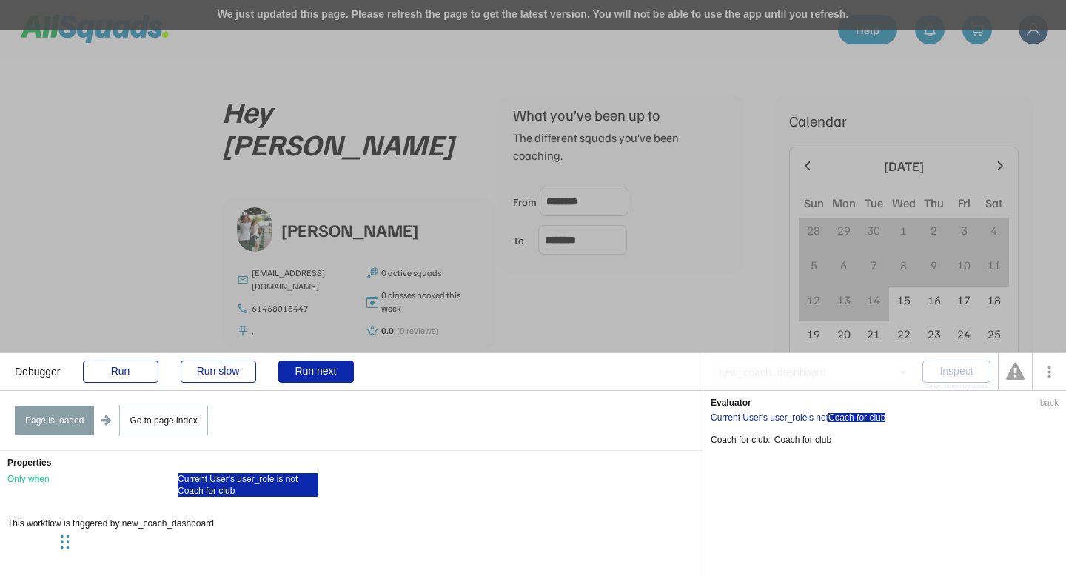
click at [115, 356] on div "Debugger Run Run slow Run next" at bounding box center [351, 371] width 703 height 37
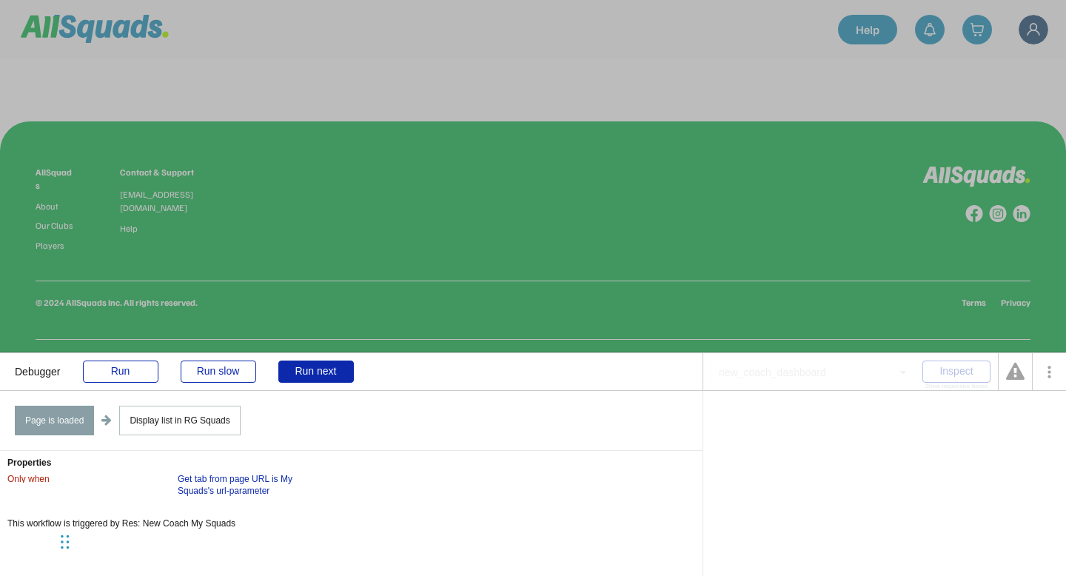
click at [126, 358] on div "Debugger Run Run slow Run next" at bounding box center [351, 371] width 703 height 37
click at [124, 371] on div "Run" at bounding box center [121, 372] width 76 height 22
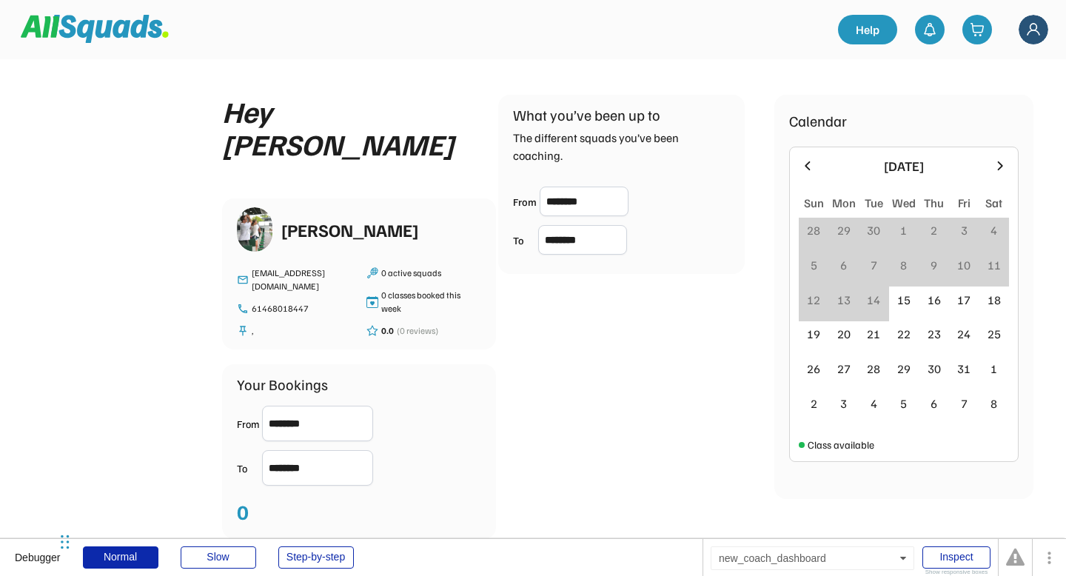
click at [151, 304] on div "Hey Arlene Arlene McCoy msajawalm1@gmail.com 61468018447 , 0 active squads 0 cl…" at bounding box center [533, 336] width 1066 height 554
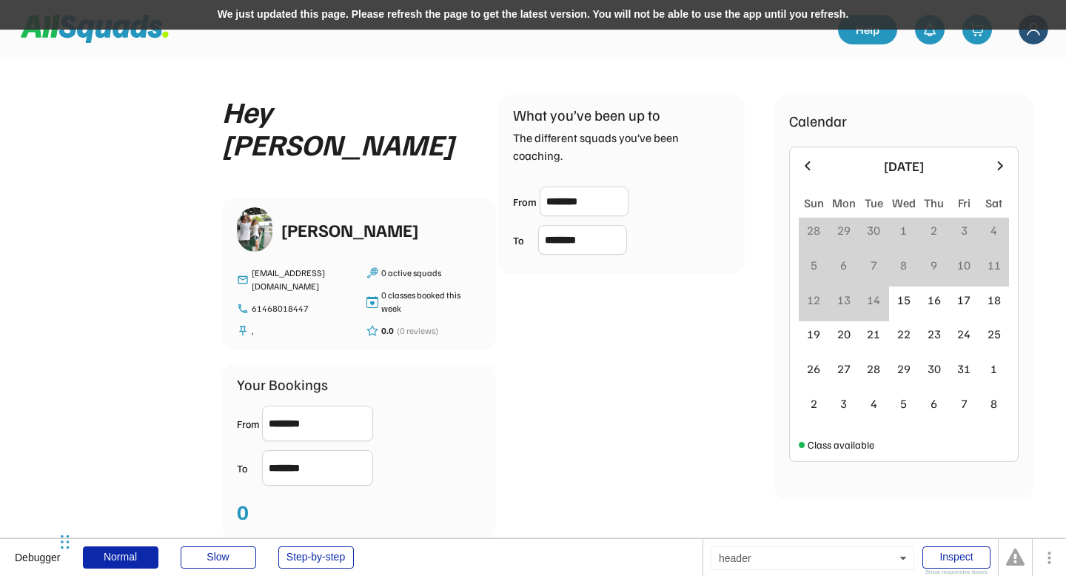
click at [356, 16] on div "We just updated this page. Please refresh the page to get the latest version. Y…" at bounding box center [533, 15] width 1066 height 30
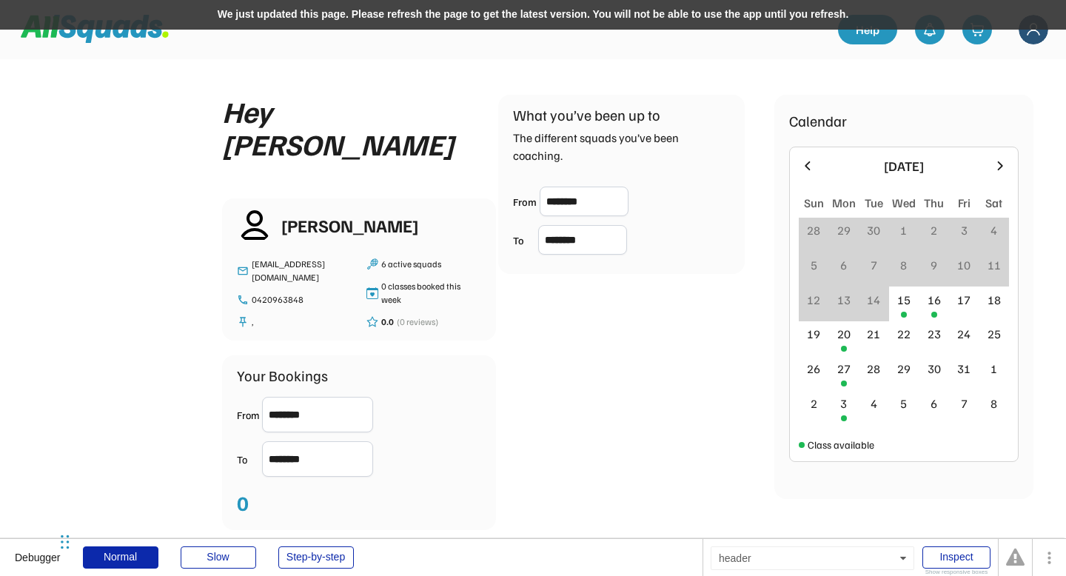
click at [311, 9] on div "We just updated this page. Please refresh the page to get the latest version. Y…" at bounding box center [533, 15] width 1066 height 30
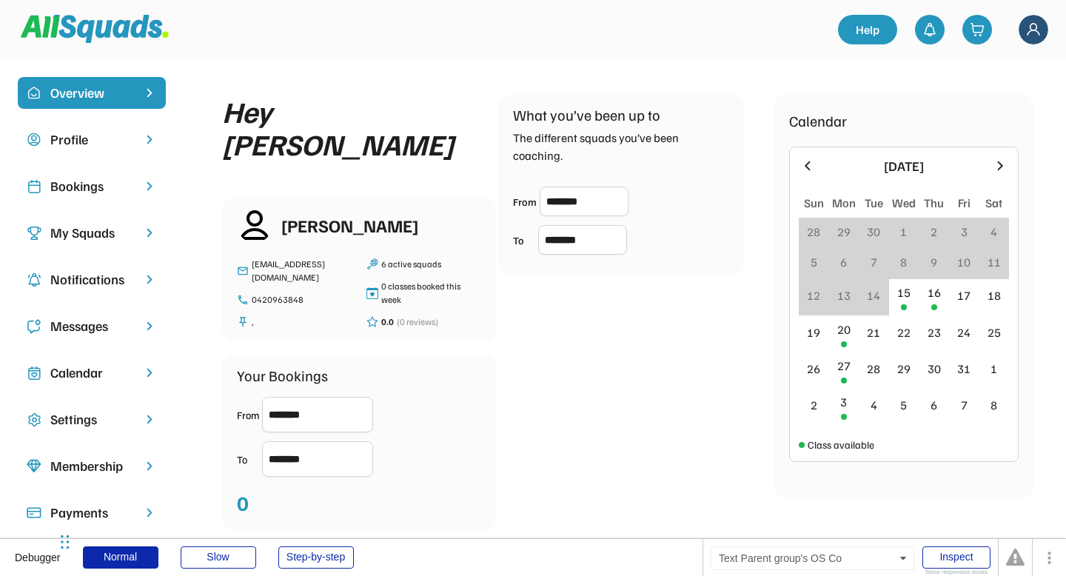
click at [88, 146] on div "Profile" at bounding box center [91, 140] width 83 height 20
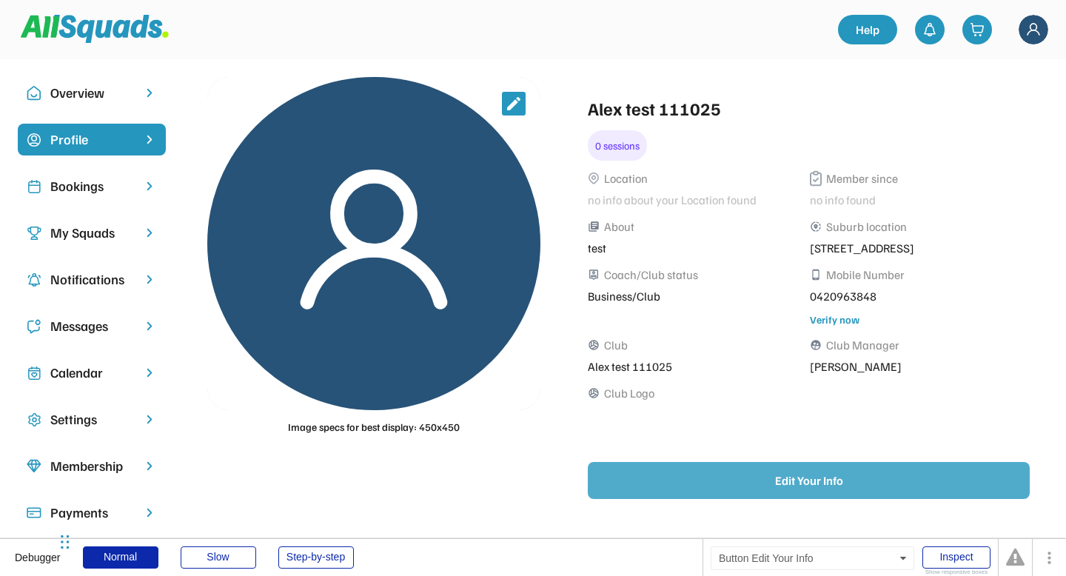
click at [672, 487] on button "Edit Your Info" at bounding box center [809, 480] width 442 height 37
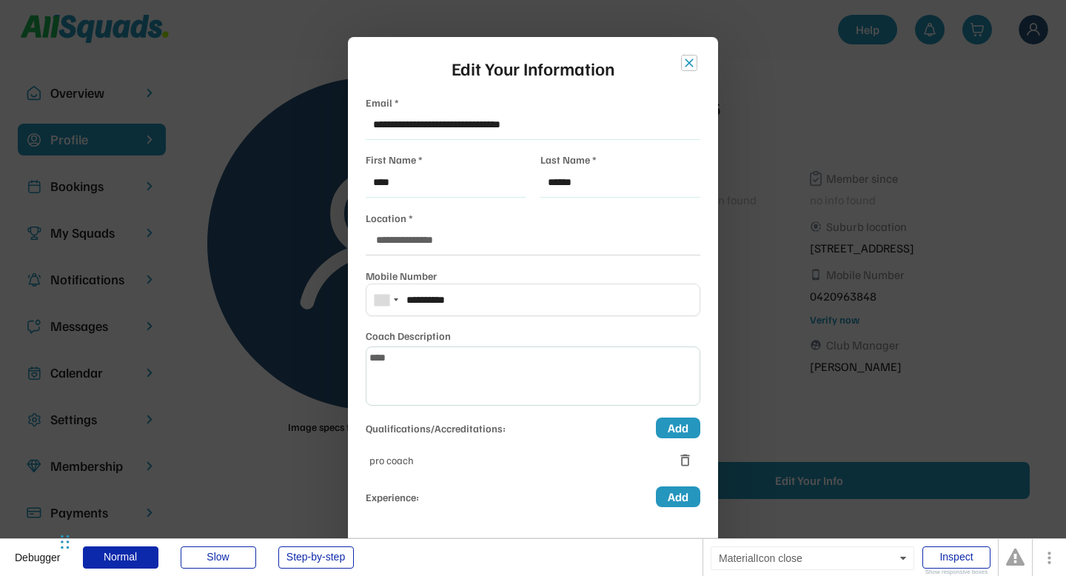
click at [692, 60] on button "close" at bounding box center [689, 63] width 15 height 15
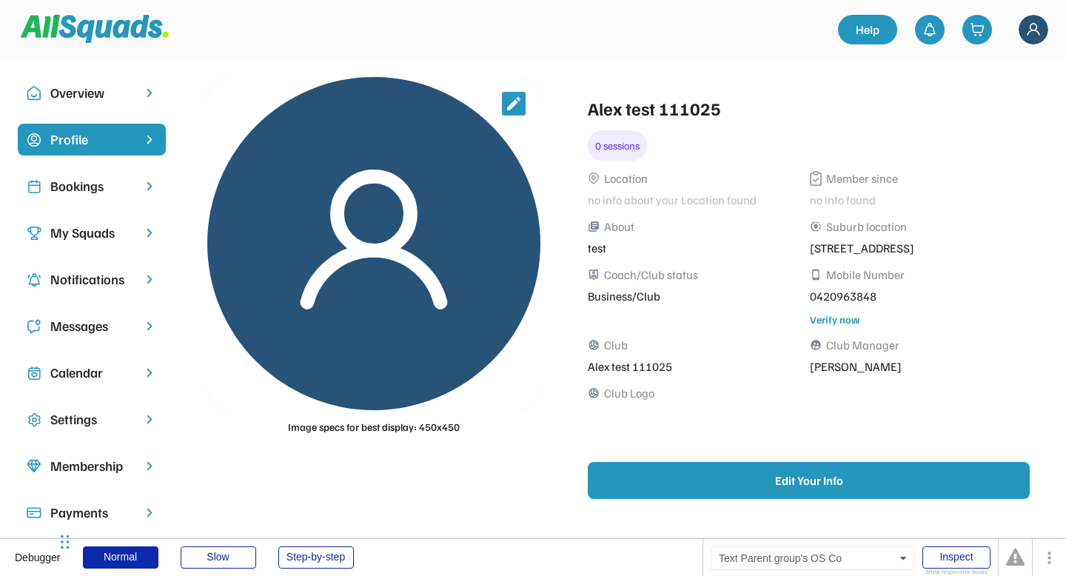
click at [74, 97] on div "Overview" at bounding box center [91, 93] width 83 height 20
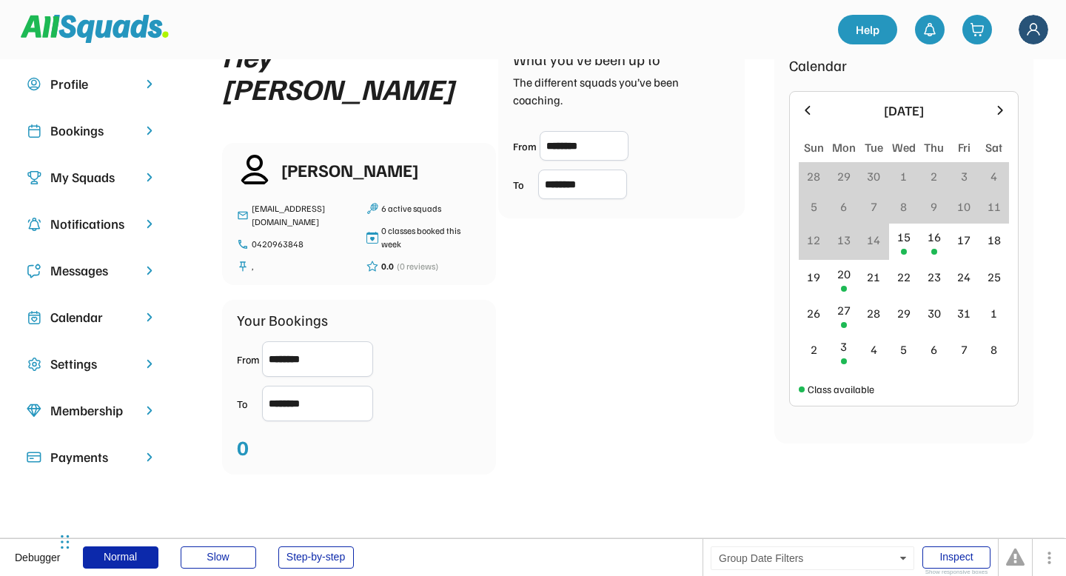
scroll to position [54, 0]
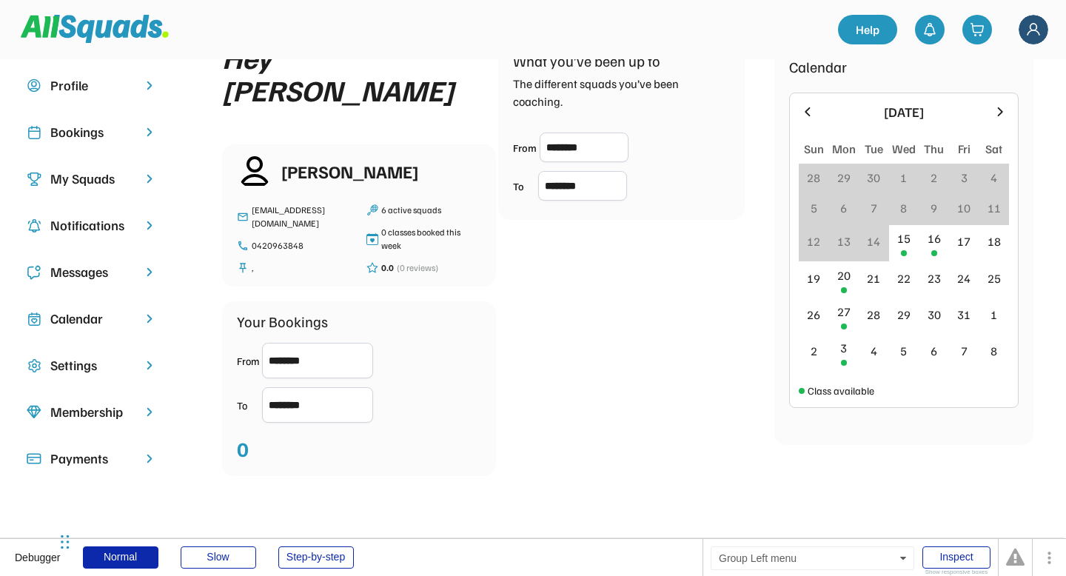
click at [57, 382] on div "Settings" at bounding box center [92, 372] width 148 height 47
click at [82, 364] on div "Settings" at bounding box center [91, 365] width 83 height 20
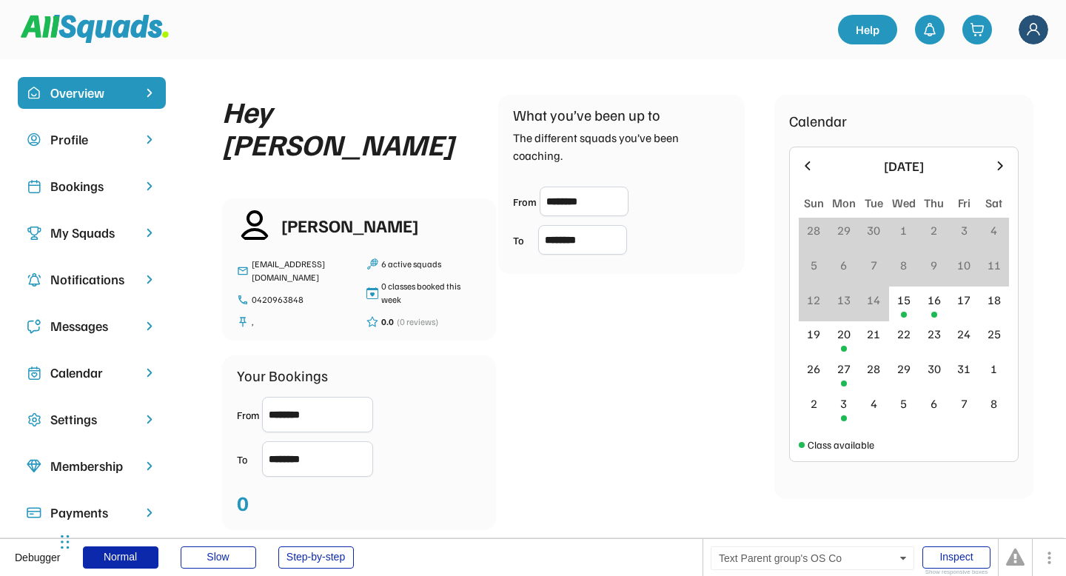
click at [76, 146] on div "Profile" at bounding box center [91, 140] width 83 height 20
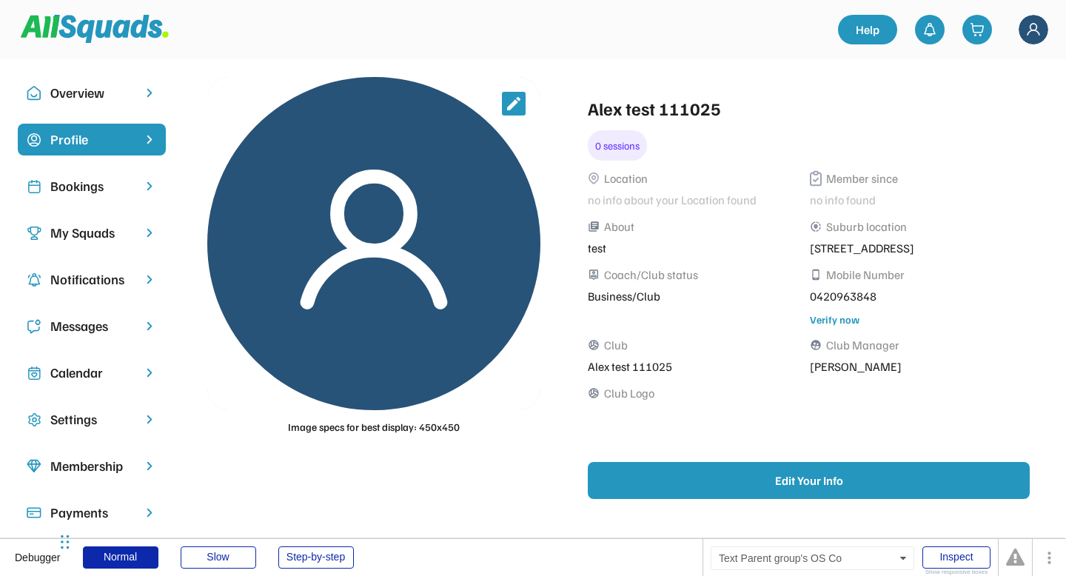
click at [81, 426] on div "Settings" at bounding box center [91, 419] width 83 height 20
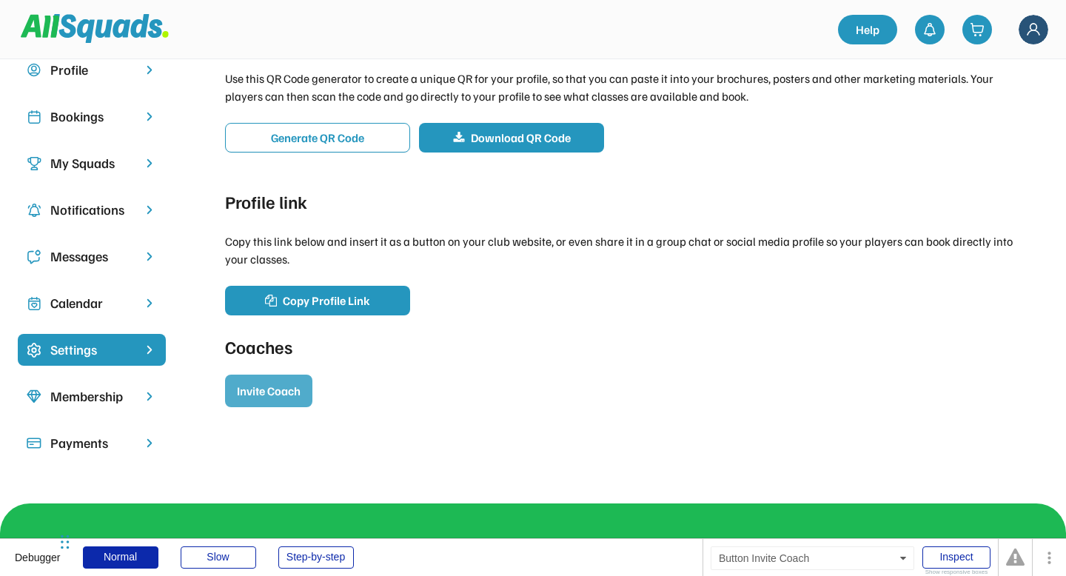
scroll to position [95, 0]
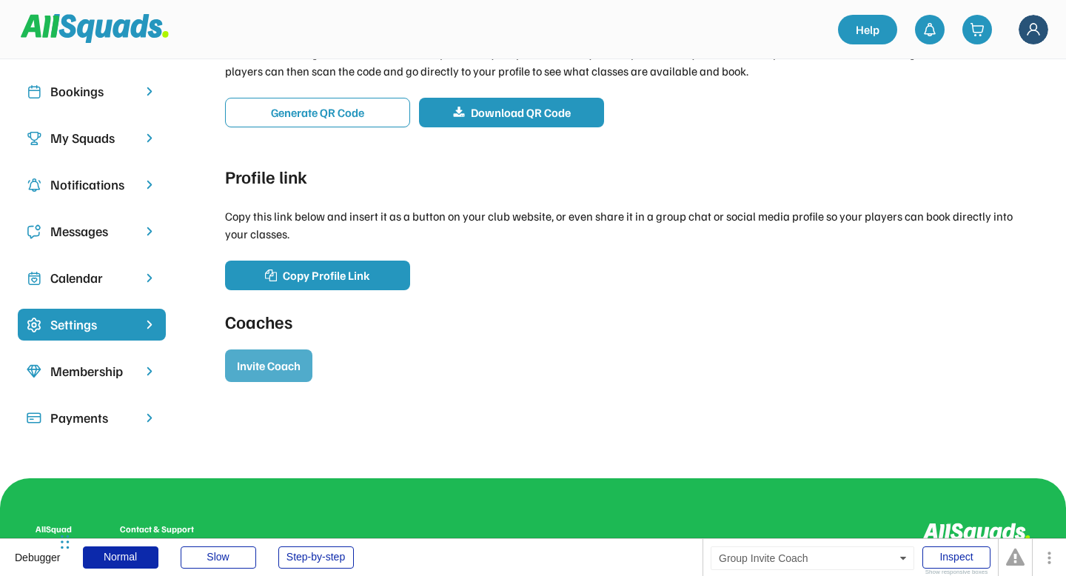
click at [274, 372] on button "Invite Coach" at bounding box center [268, 365] width 87 height 33
click at [273, 370] on button "Invite Coach" at bounding box center [268, 365] width 87 height 33
click at [438, 370] on div "Coaches Invite Coach" at bounding box center [628, 345] width 806 height 74
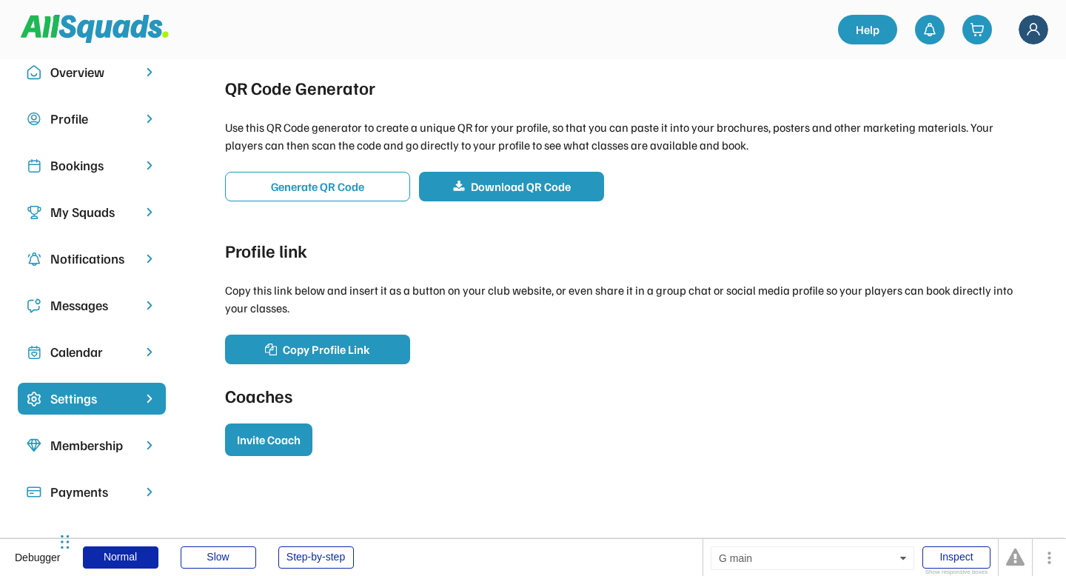
scroll to position [0, 0]
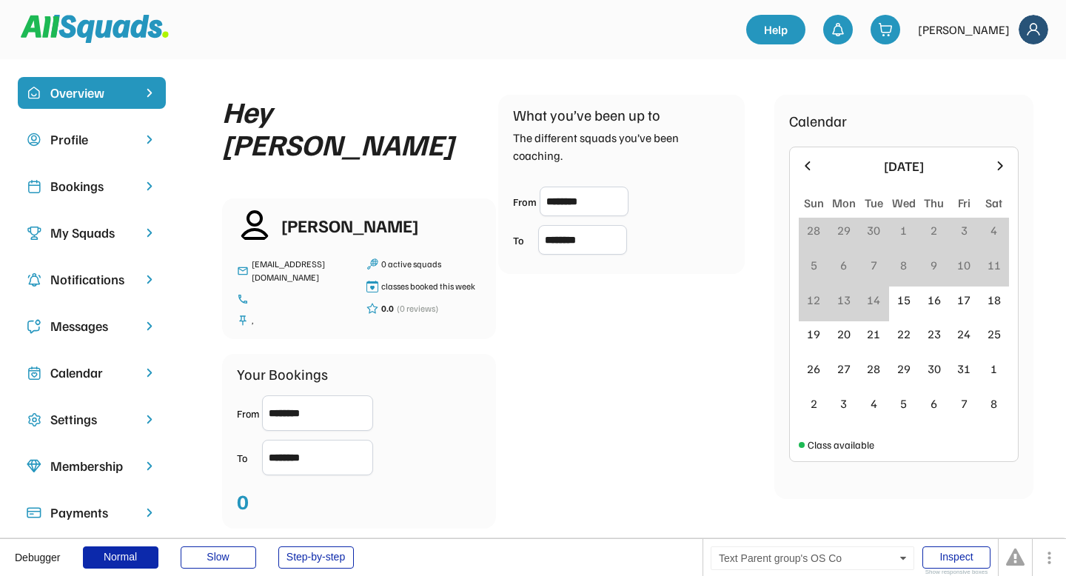
click at [74, 428] on div "Settings" at bounding box center [91, 419] width 83 height 20
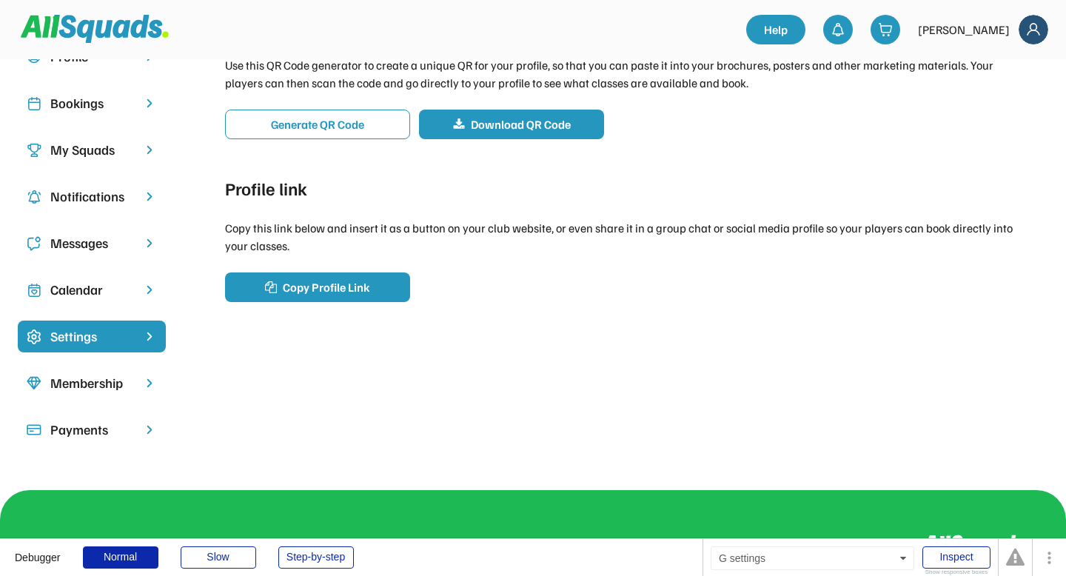
scroll to position [114, 0]
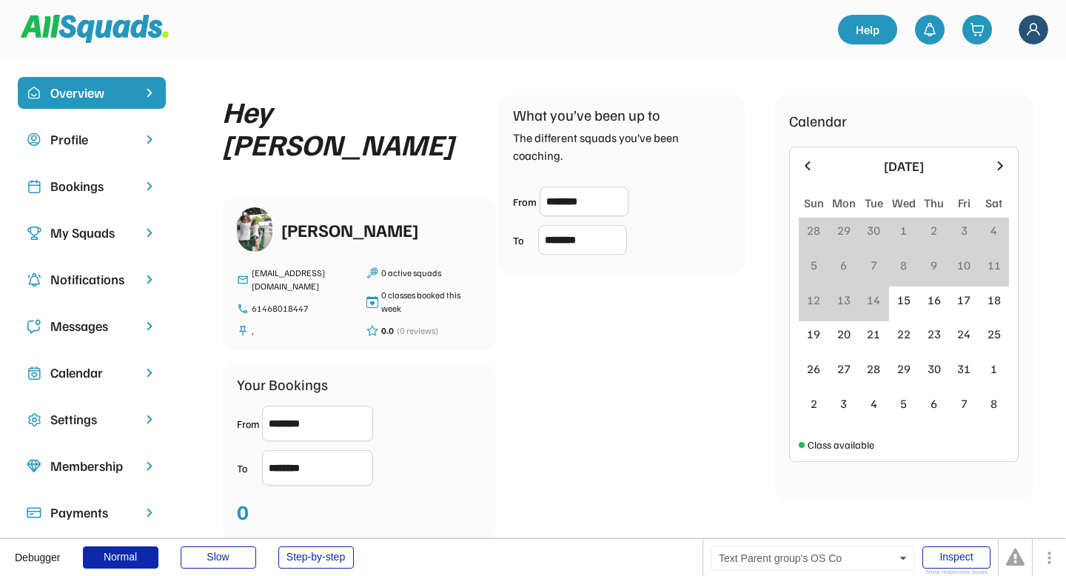
click at [87, 419] on div "Settings" at bounding box center [91, 419] width 83 height 20
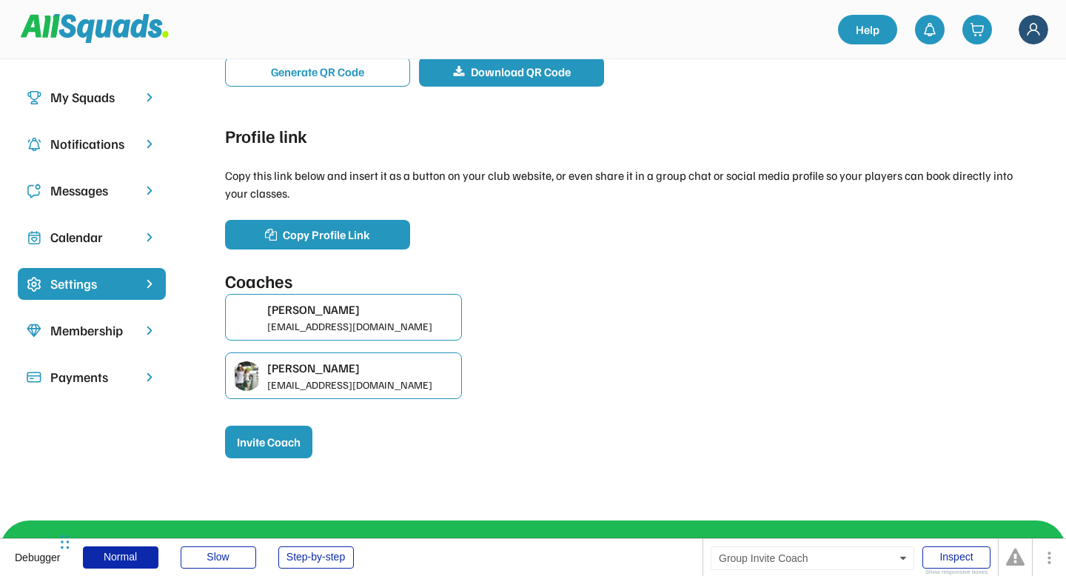
scroll to position [137, 0]
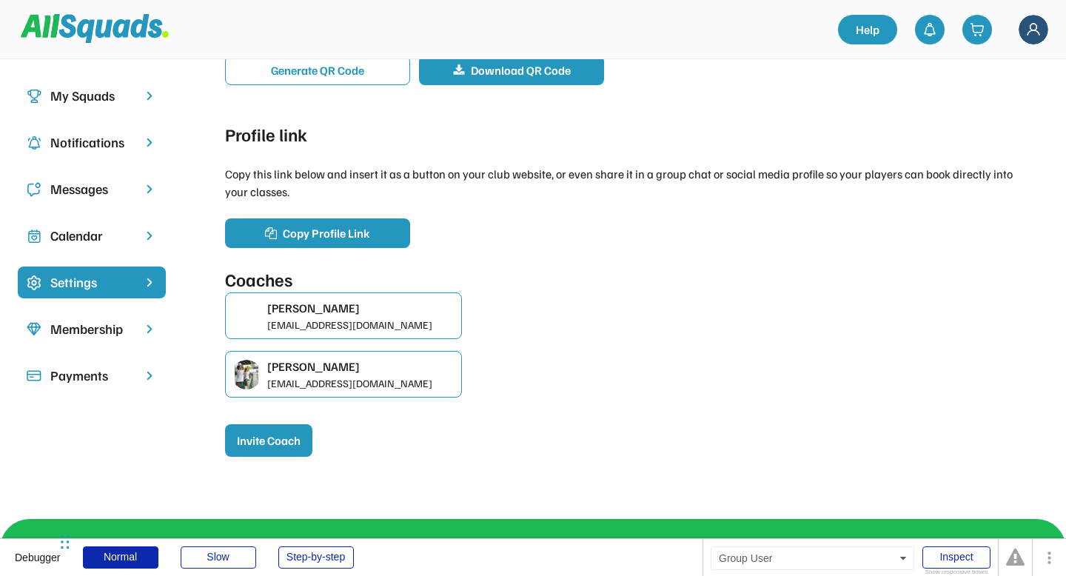
click at [362, 319] on div "developer@rightlookblinds.com" at bounding box center [361, 325] width 188 height 16
click at [341, 333] on div "Malik Sajawal developer@rightlookblinds.com" at bounding box center [343, 315] width 237 height 47
click at [324, 372] on div "[PERSON_NAME]" at bounding box center [361, 367] width 188 height 18
drag, startPoint x: 329, startPoint y: 327, endPoint x: 366, endPoint y: 327, distance: 36.3
click at [366, 327] on div "developer@rightlookblinds.com" at bounding box center [361, 325] width 188 height 16
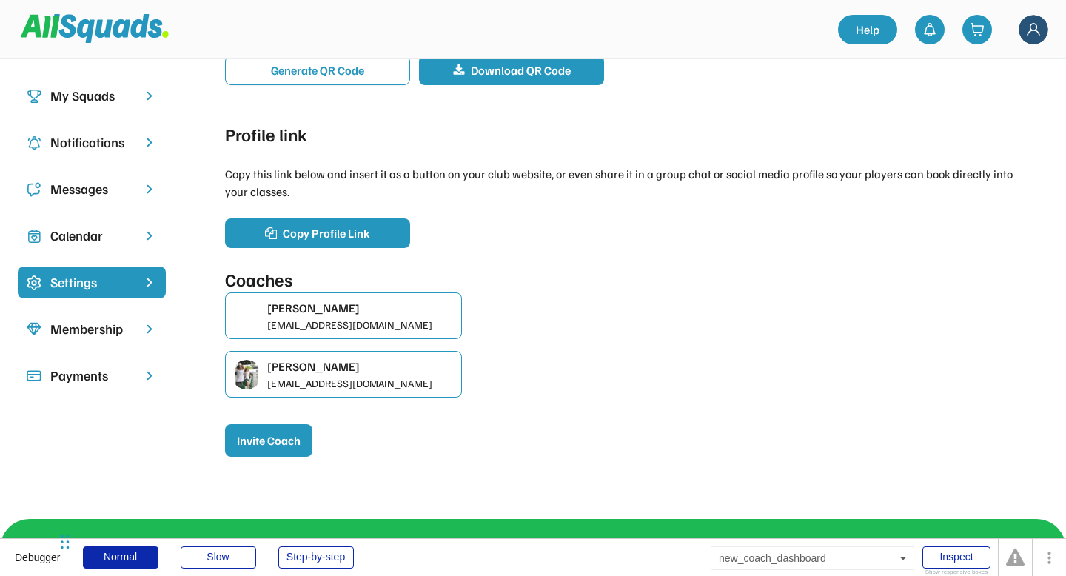
click at [387, 324] on div "developer@rightlookblinds.com" at bounding box center [361, 325] width 188 height 16
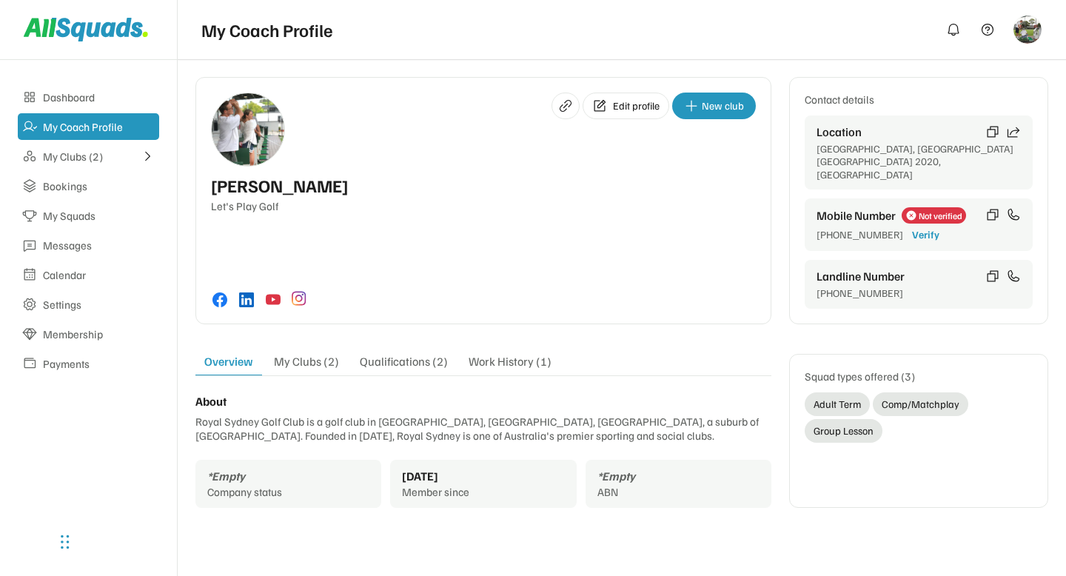
click at [321, 354] on div "My Clubs (2)" at bounding box center [306, 364] width 83 height 21
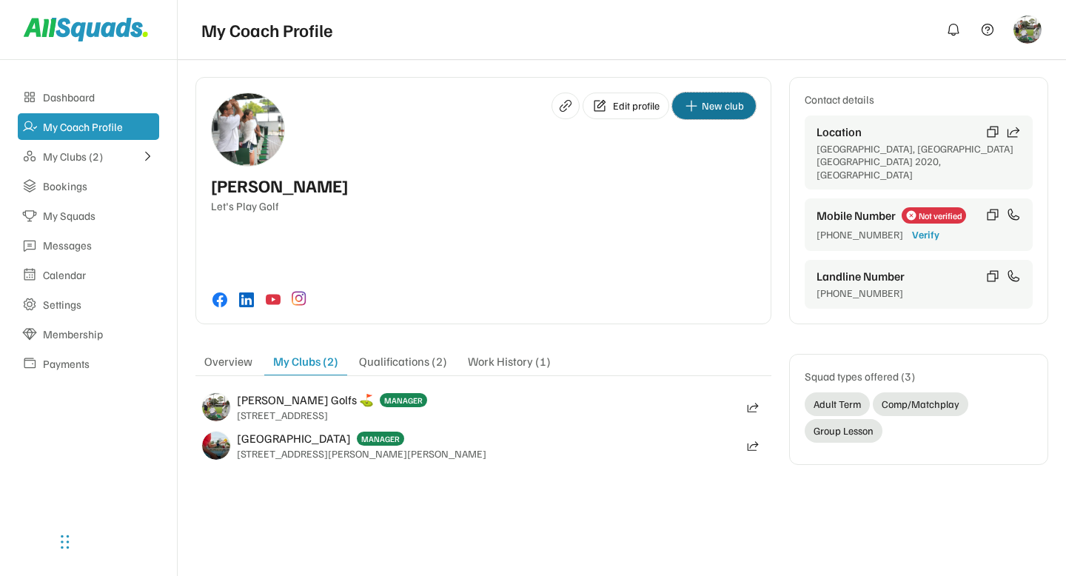
click at [725, 116] on button "New club" at bounding box center [714, 106] width 84 height 27
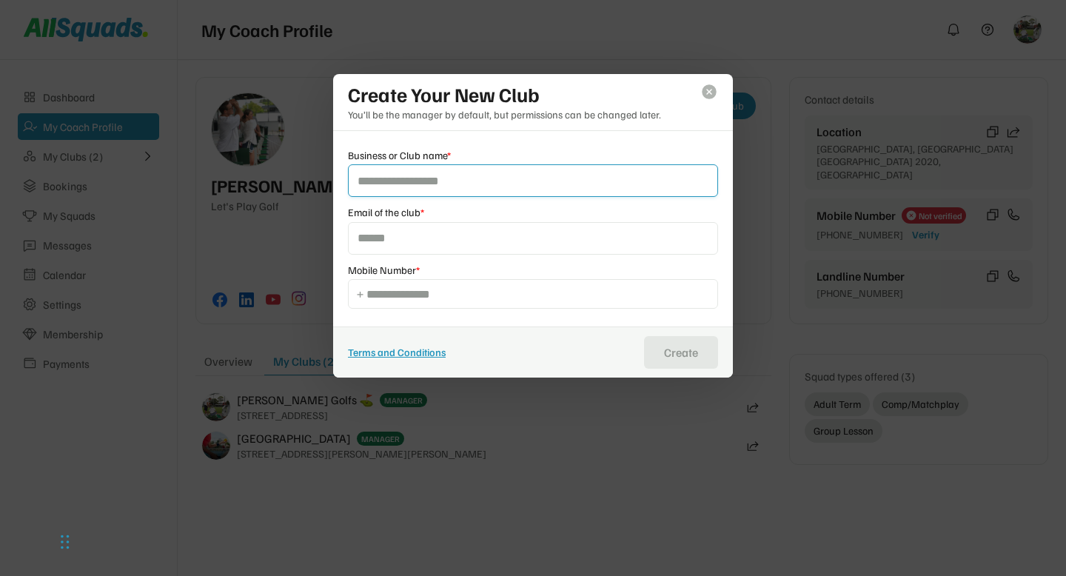
click at [712, 96] on use at bounding box center [709, 92] width 18 height 18
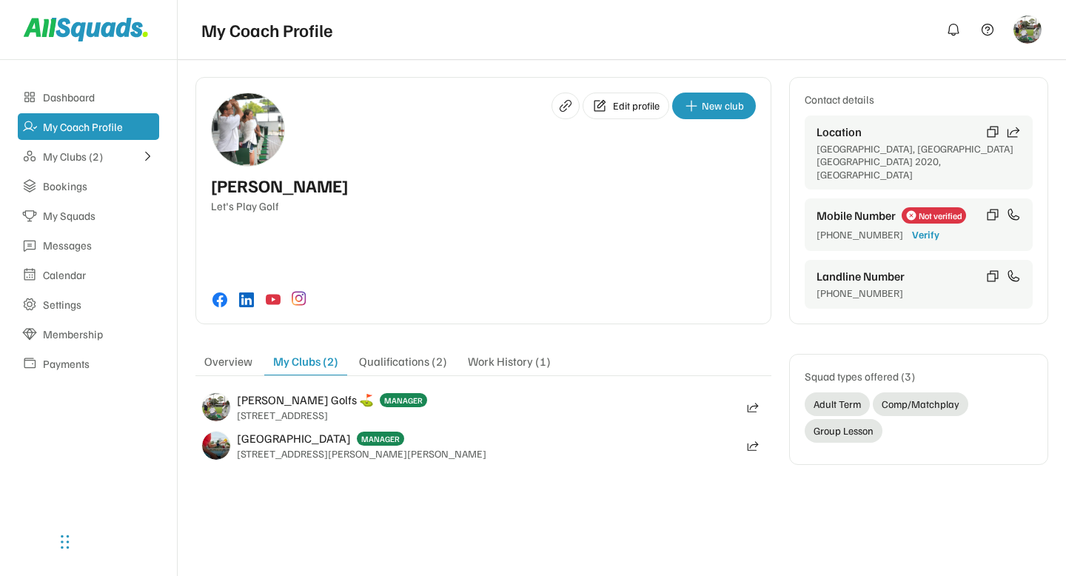
click at [594, 191] on div "[PERSON_NAME] Let's Play Golf" at bounding box center [483, 193] width 545 height 37
